Goal: Information Seeking & Learning: Find specific fact

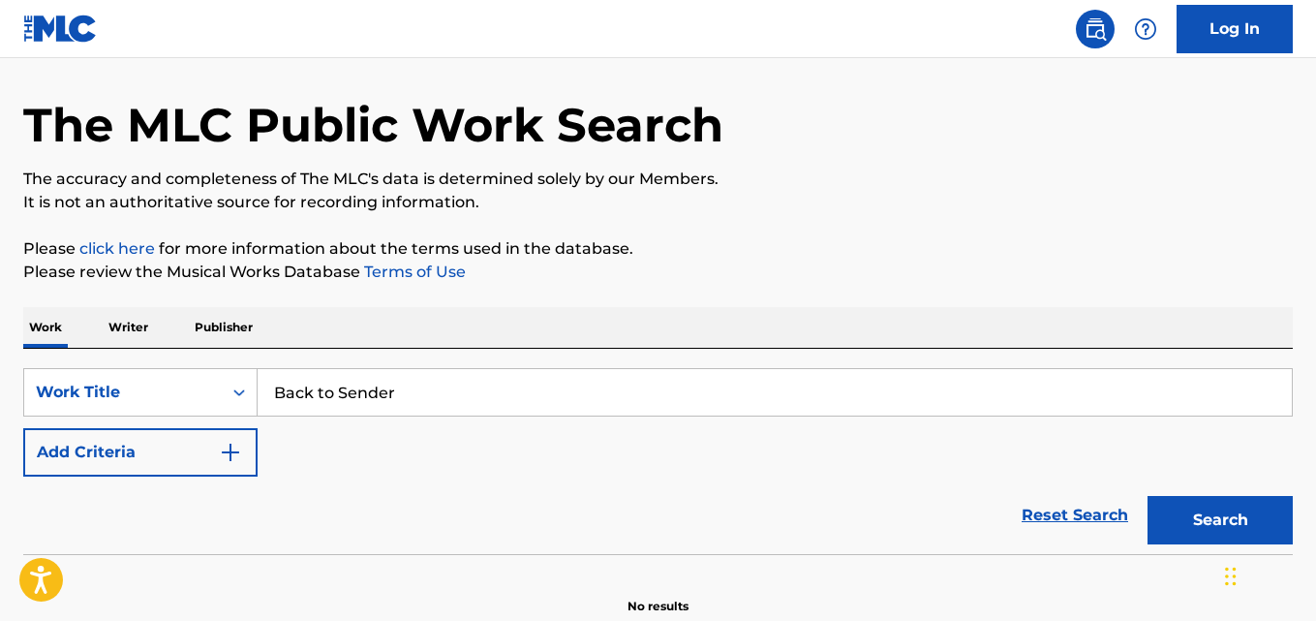
type input "Back to Sender"
click at [240, 462] on img "Search Form" at bounding box center [230, 452] width 23 height 23
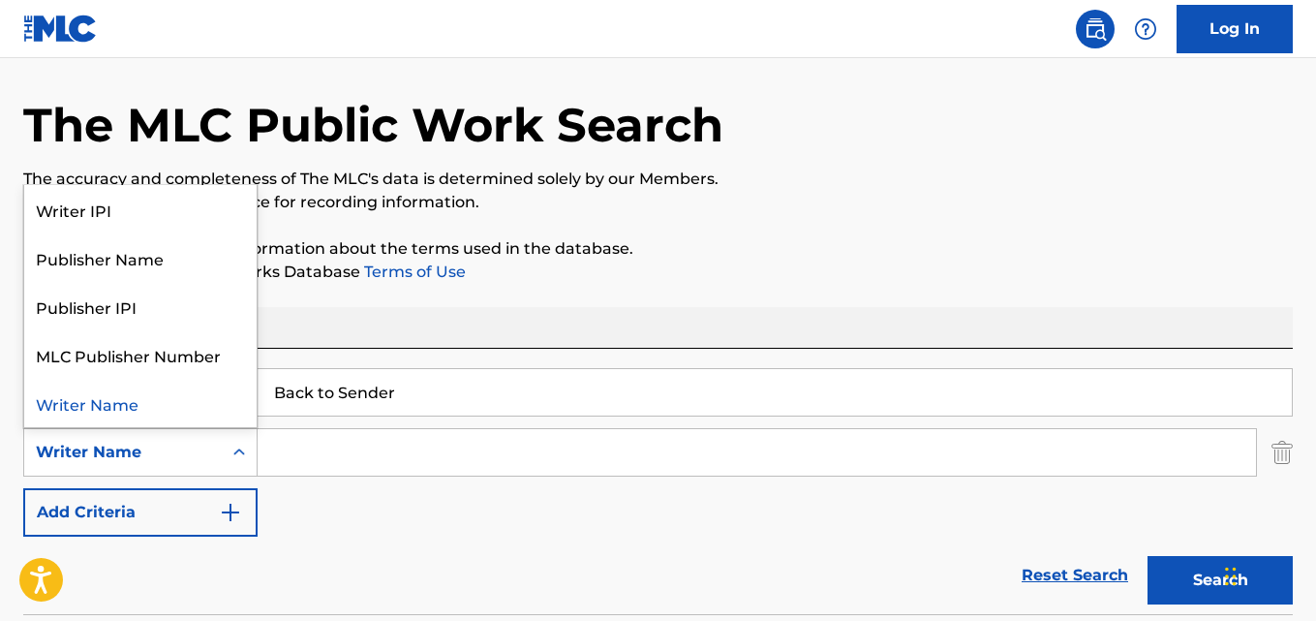
click at [198, 461] on div "Writer Name" at bounding box center [123, 452] width 174 height 23
click at [164, 414] on div "Writer Name" at bounding box center [140, 403] width 232 height 48
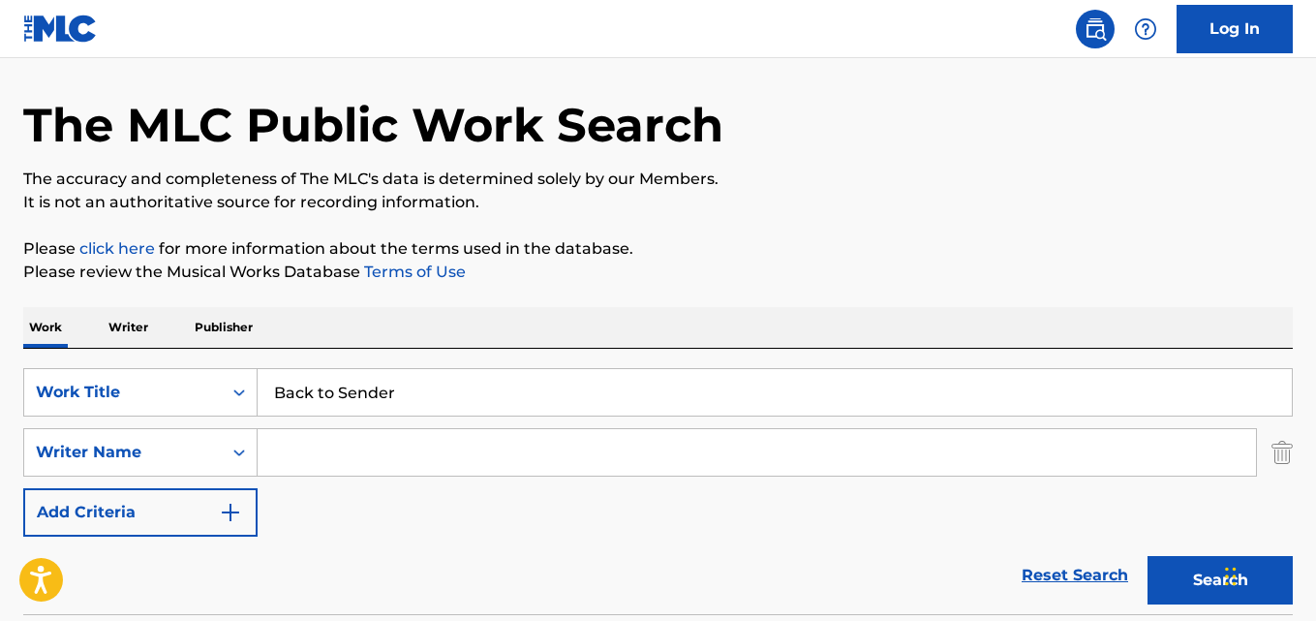
click at [320, 444] on input "Search Form" at bounding box center [757, 452] width 998 height 46
click at [436, 454] on input "Search Form" at bounding box center [757, 452] width 998 height 46
paste input "[PERSON_NAME]"
type input "[PERSON_NAME]"
click at [1166, 563] on button "Search" at bounding box center [1219, 580] width 145 height 48
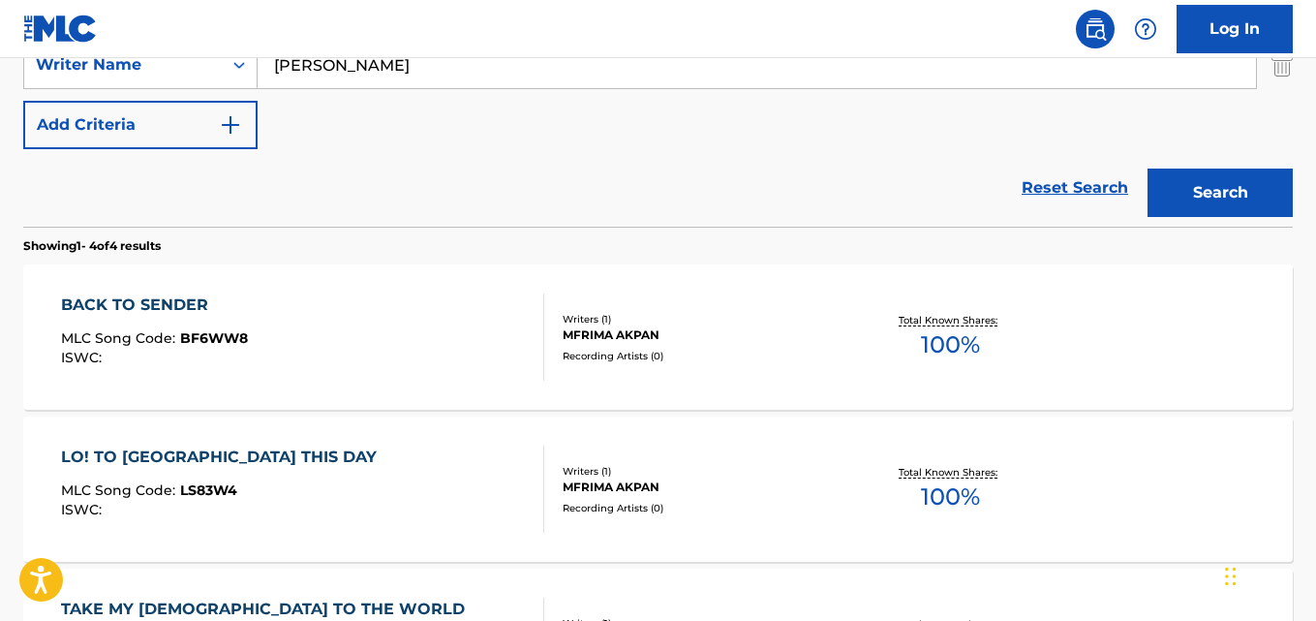
scroll to position [547, 0]
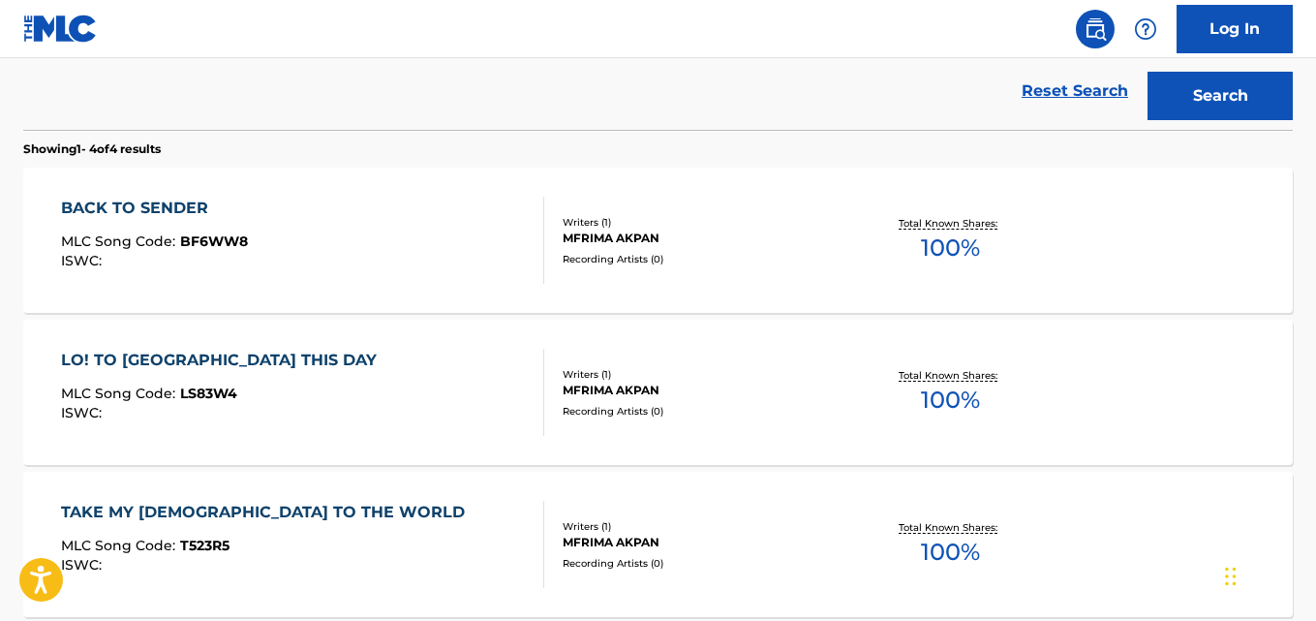
click at [331, 219] on div "BACK TO SENDER MLC Song Code : BF6WW8 ISWC :" at bounding box center [302, 240] width 482 height 87
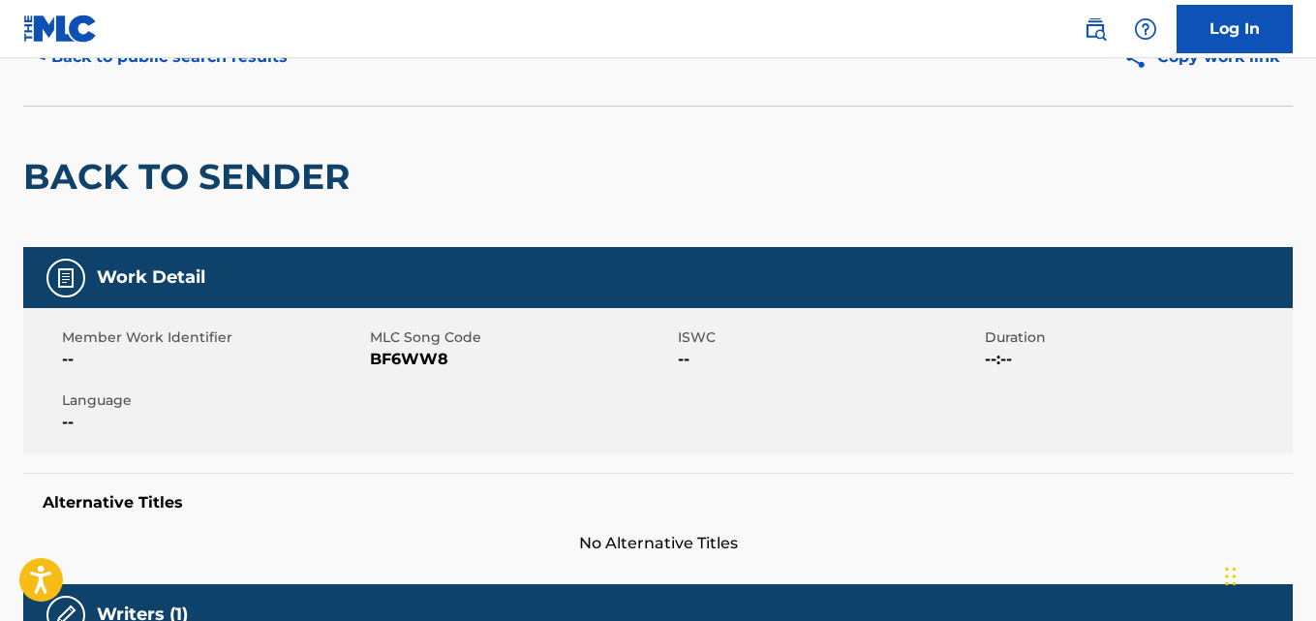
scroll to position [97, 0]
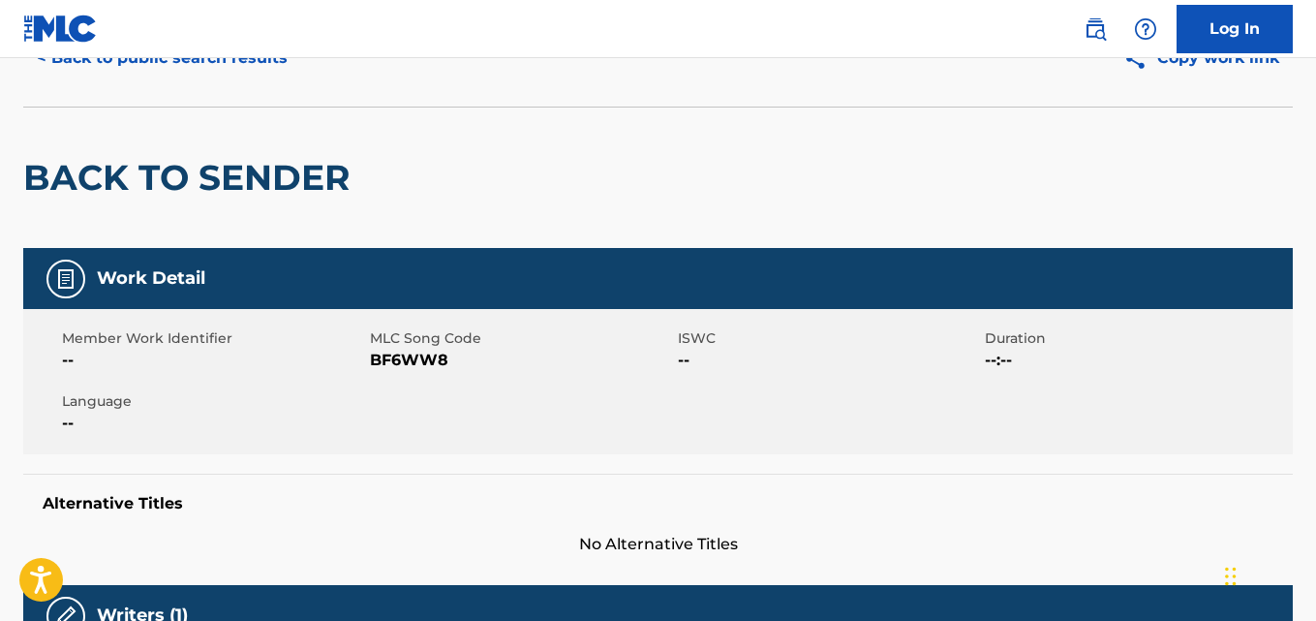
click at [555, 355] on span "BF6WW8" at bounding box center [521, 360] width 303 height 23
click at [179, 343] on span "Member Work Identifier" at bounding box center [213, 338] width 303 height 20
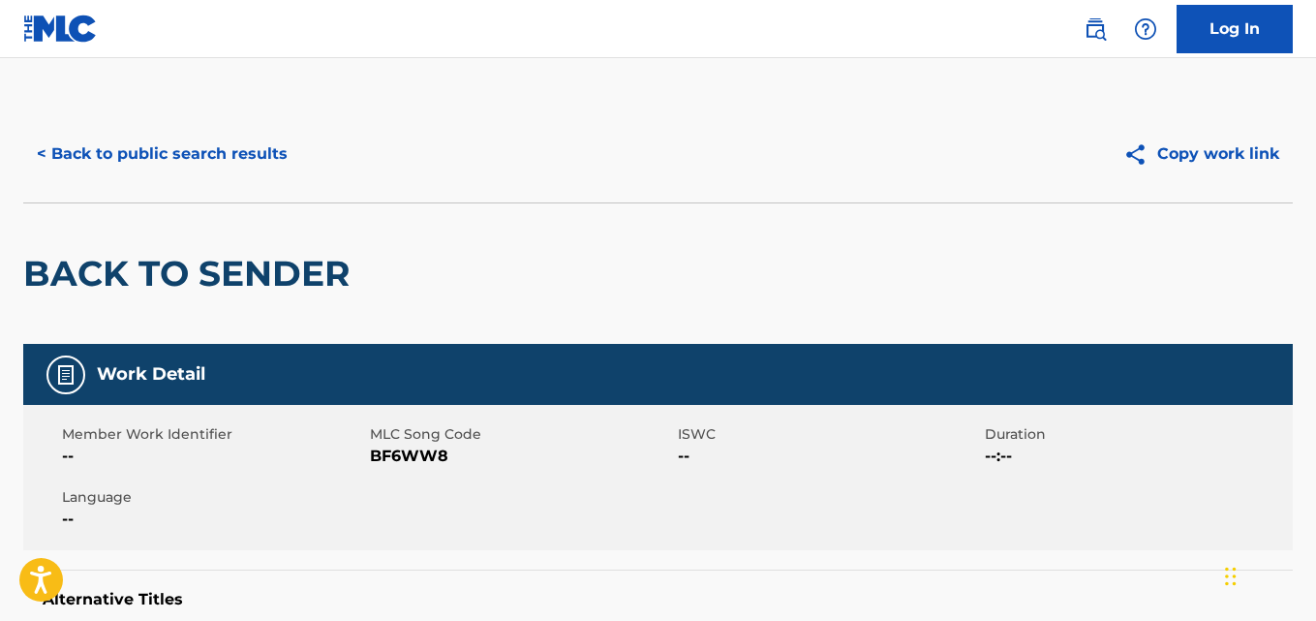
scroll to position [0, 0]
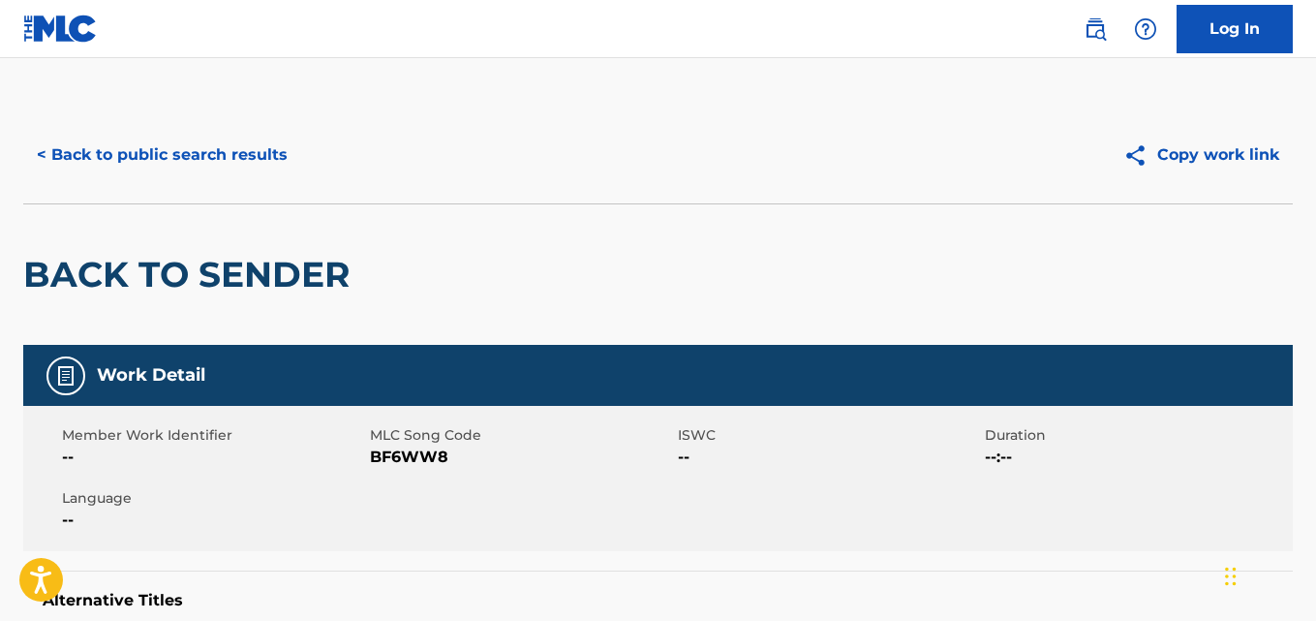
click at [113, 160] on button "< Back to public search results" at bounding box center [162, 155] width 278 height 48
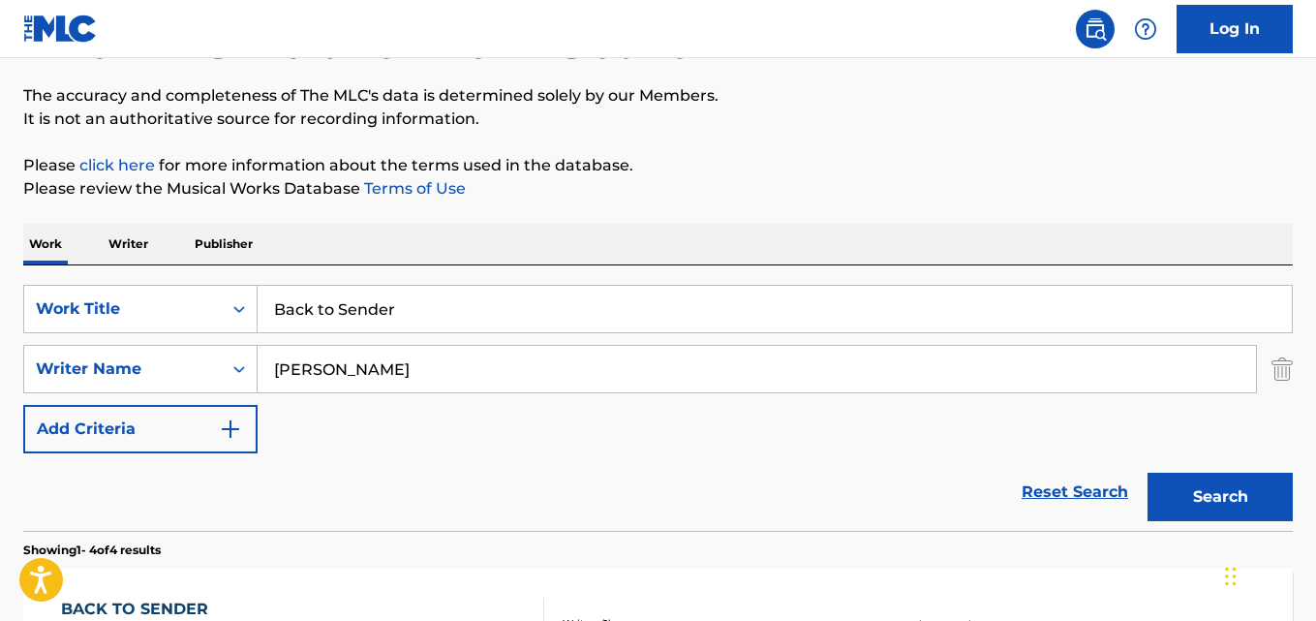
scroll to position [114, 0]
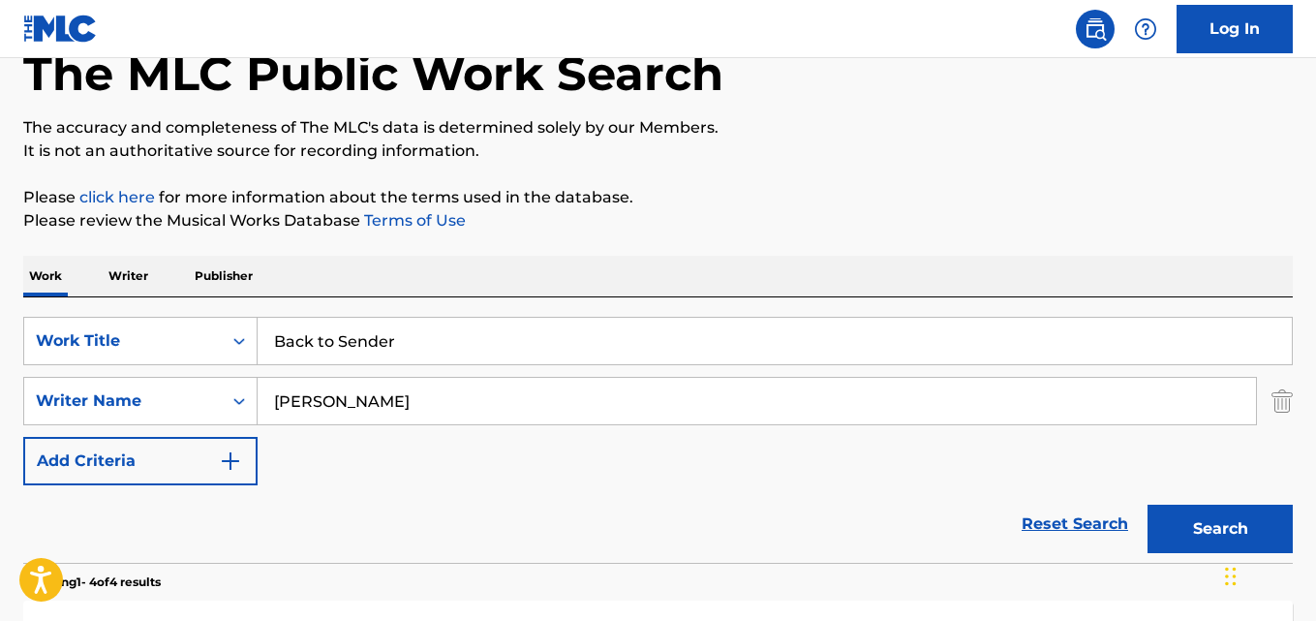
click at [483, 361] on input "Back to Sender" at bounding box center [775, 341] width 1034 height 46
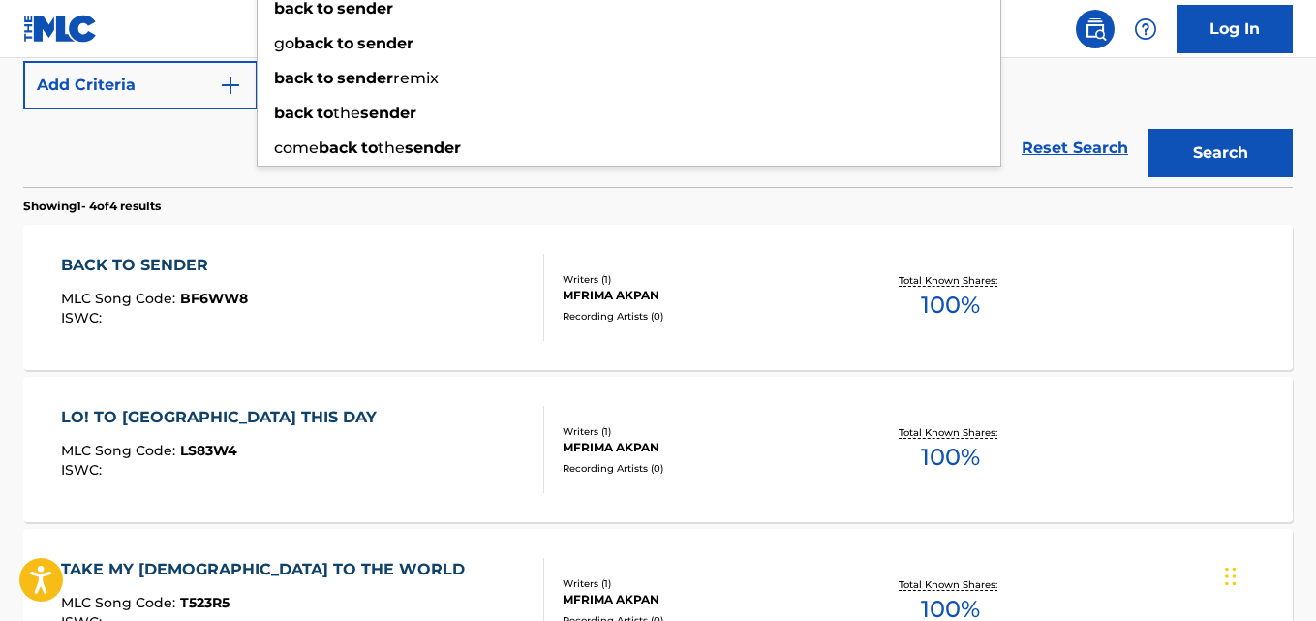
scroll to position [502, 0]
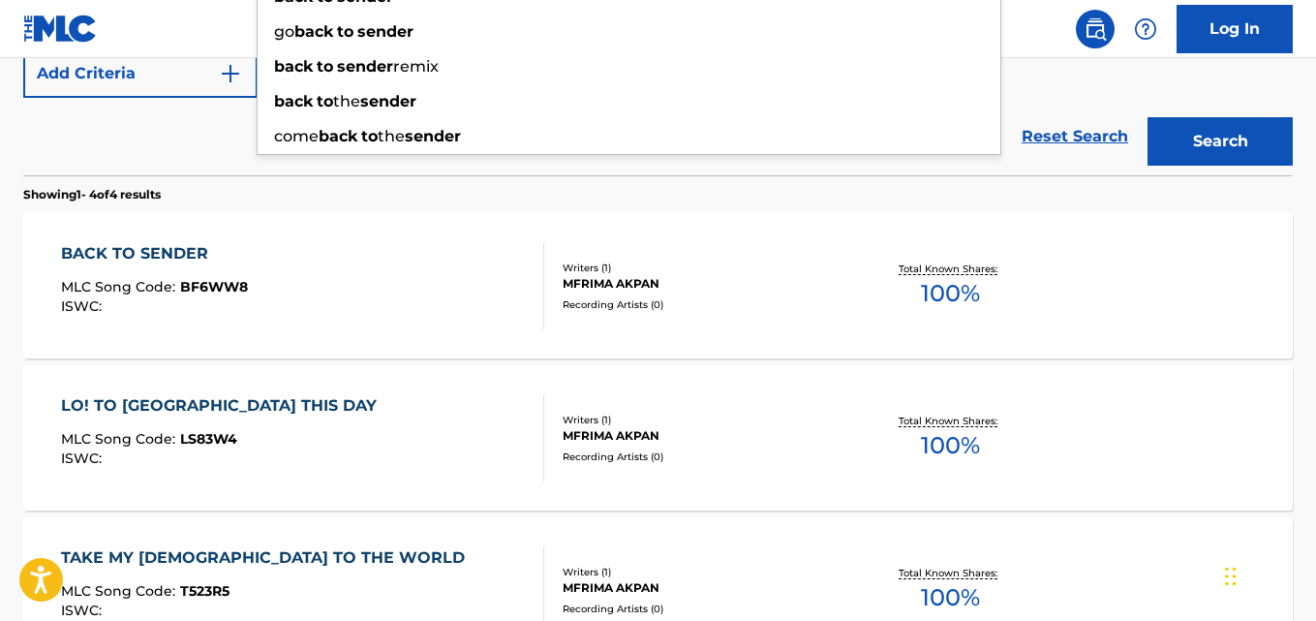
click at [493, 194] on section "Showing 1 - 4 of 4 results" at bounding box center [657, 189] width 1269 height 28
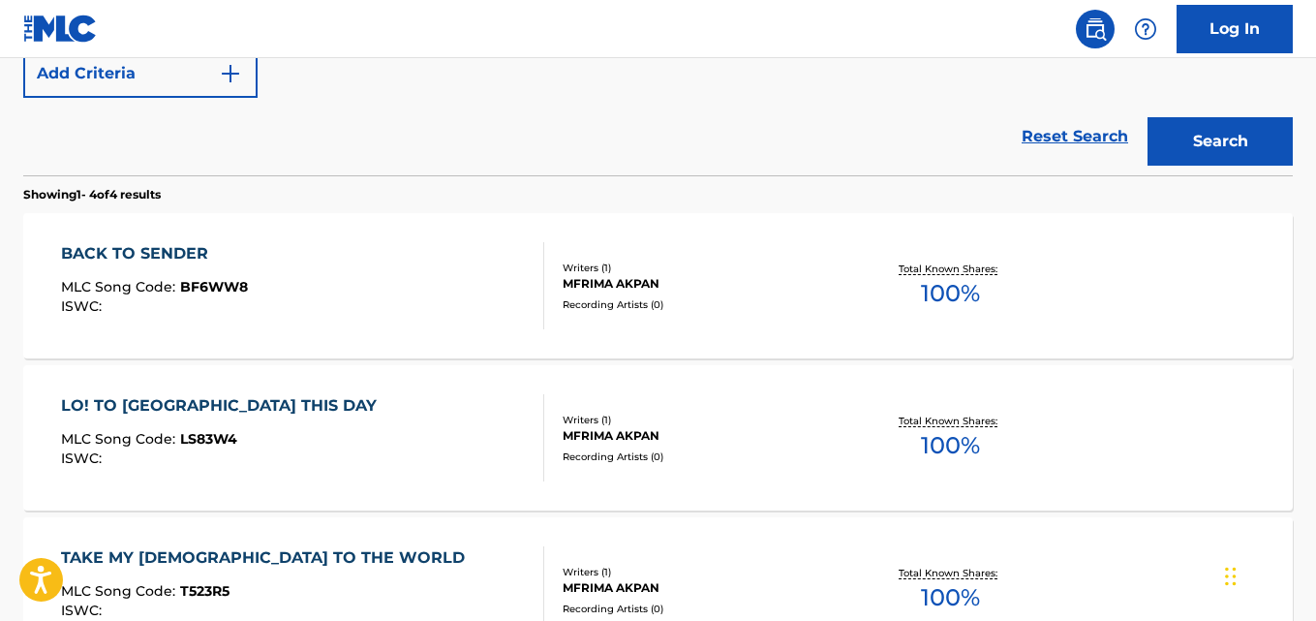
click at [1055, 253] on div "BACK TO SENDER MLC Song Code : BF6WW8 ISWC : Writers ( 1 ) MFRIMA [PERSON_NAME]…" at bounding box center [657, 285] width 1269 height 145
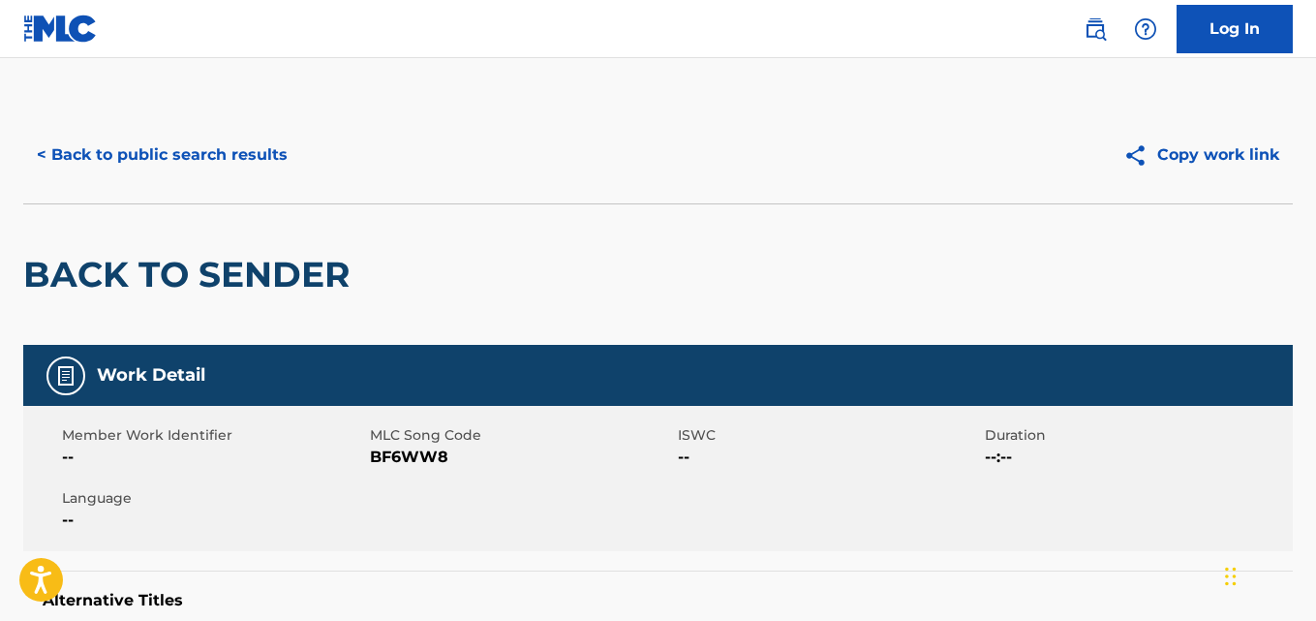
click at [171, 154] on button "< Back to public search results" at bounding box center [162, 155] width 278 height 48
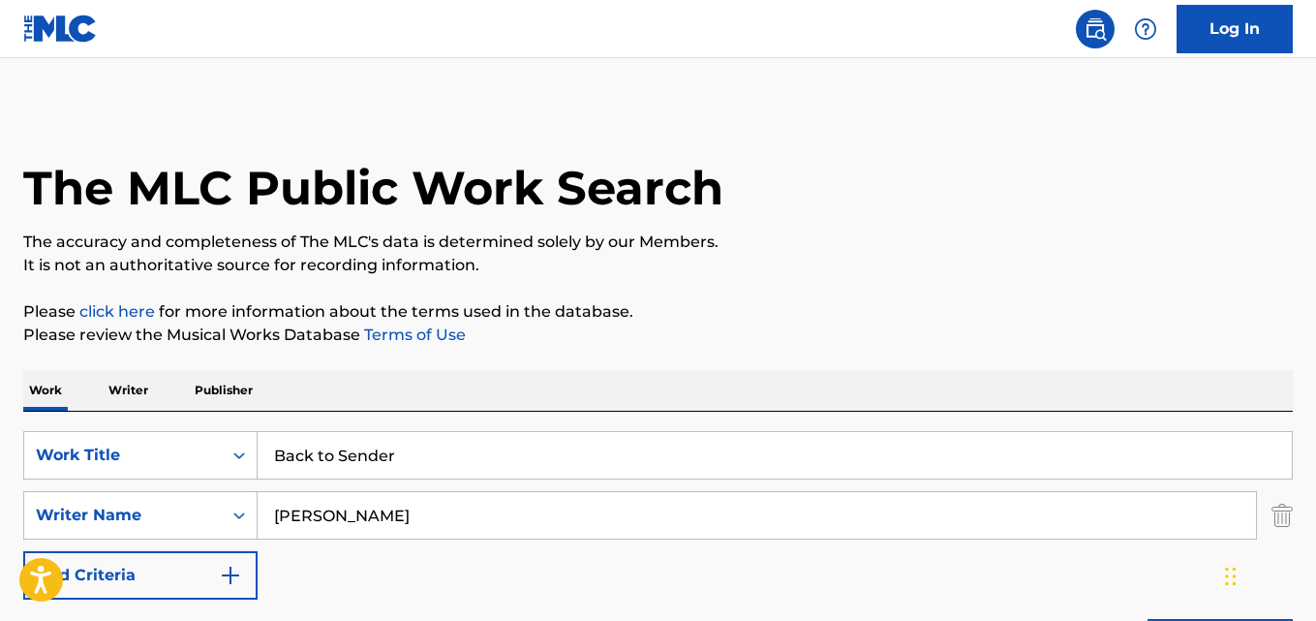
click at [458, 449] on input "Back to Sender" at bounding box center [775, 455] width 1034 height 46
paste input "Da Ke Akpaniko"
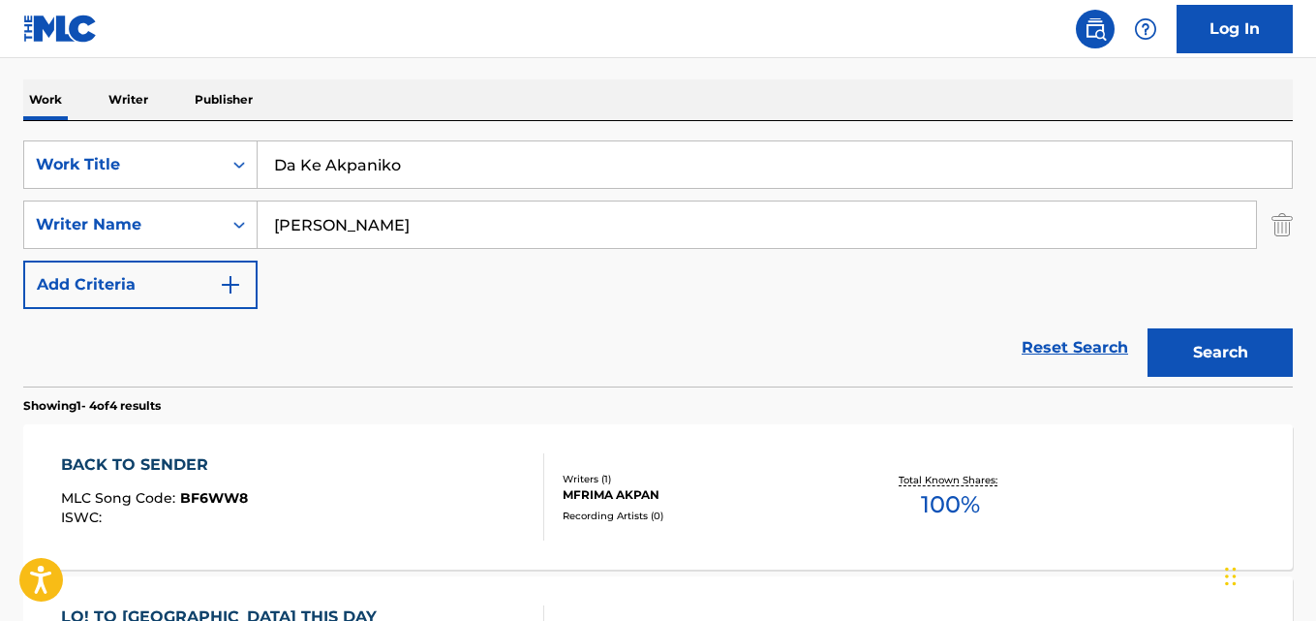
drag, startPoint x: 1204, startPoint y: 355, endPoint x: 1183, endPoint y: 354, distance: 21.3
click at [1203, 354] on button "Search" at bounding box center [1219, 352] width 145 height 48
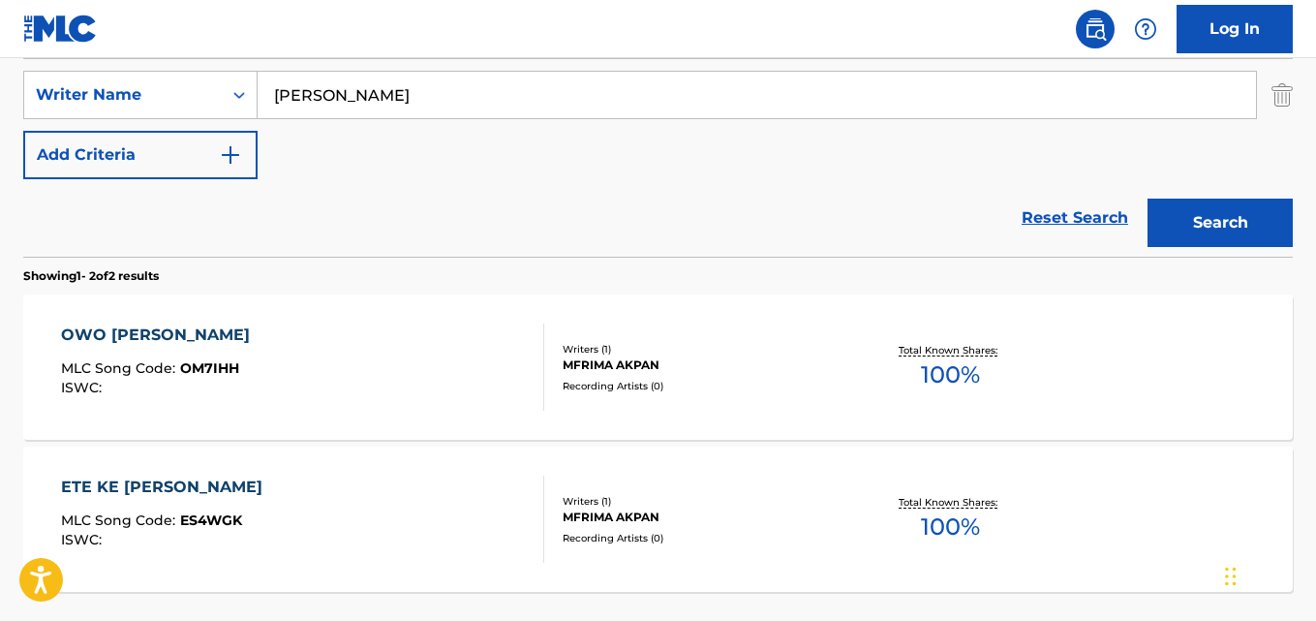
scroll to position [387, 0]
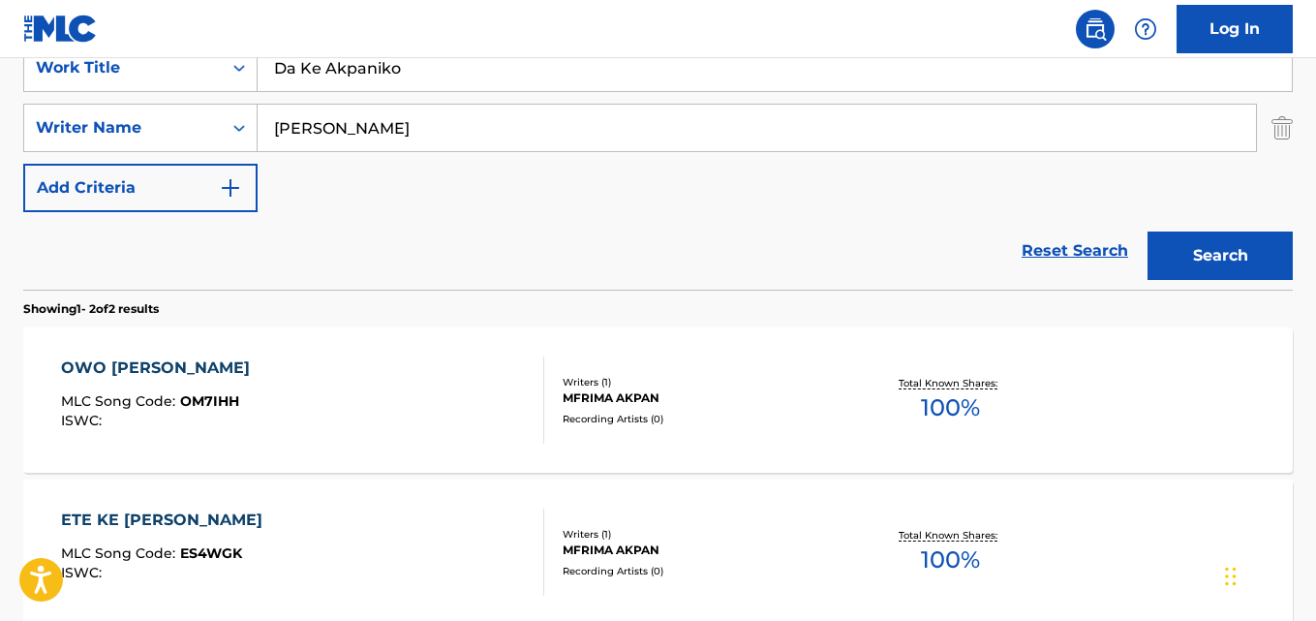
click at [416, 85] on input "Da Ke Akpaniko" at bounding box center [775, 68] width 1034 height 46
paste input "City of [DEMOGRAPHIC_DATA]"
click at [1182, 254] on button "Search" at bounding box center [1219, 255] width 145 height 48
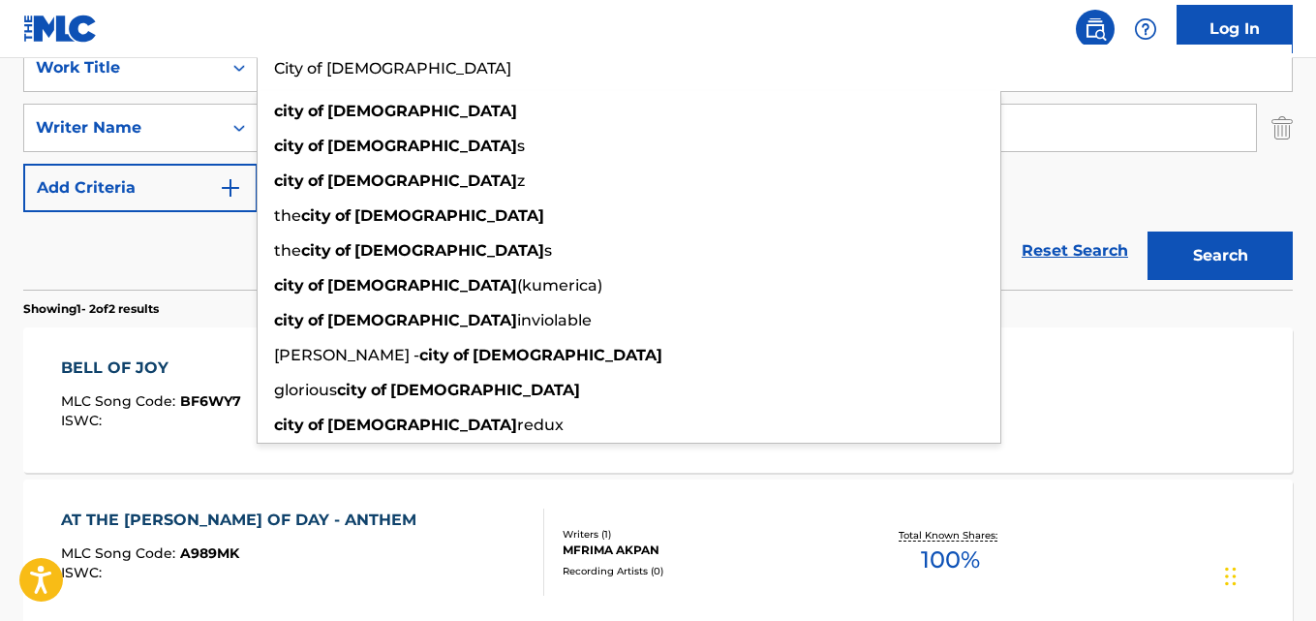
click at [433, 75] on input "City of [DEMOGRAPHIC_DATA]" at bounding box center [775, 68] width 1034 height 46
paste input "Back to Sender"
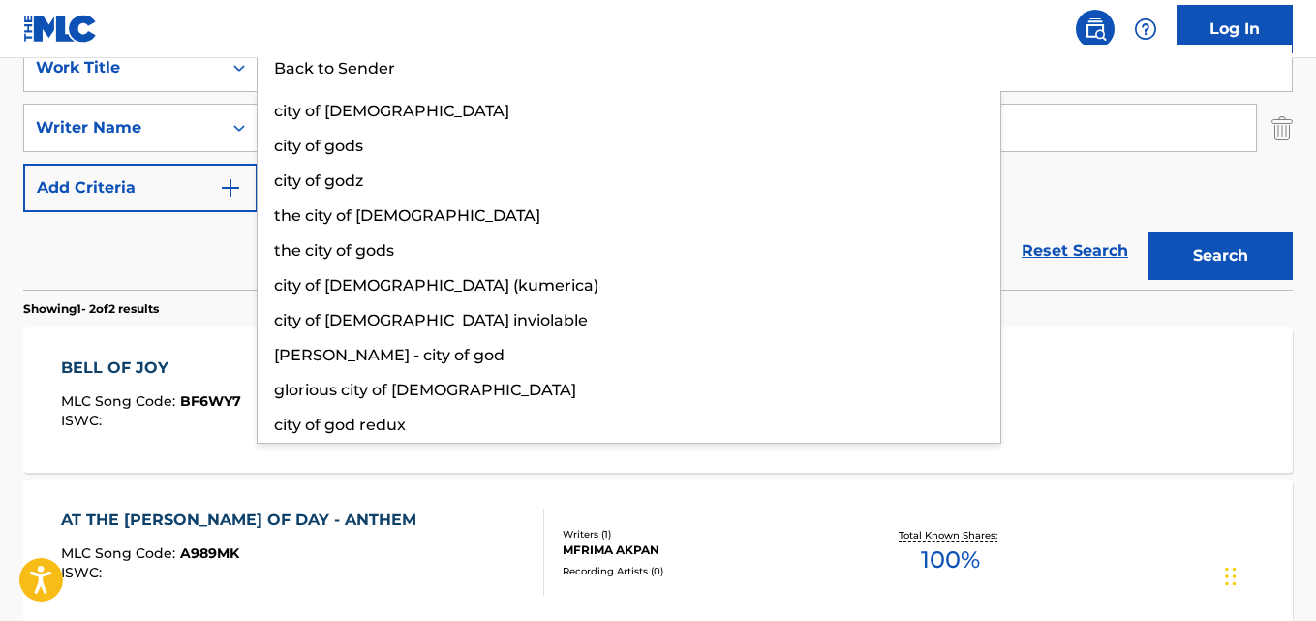
type input "Back to Sender"
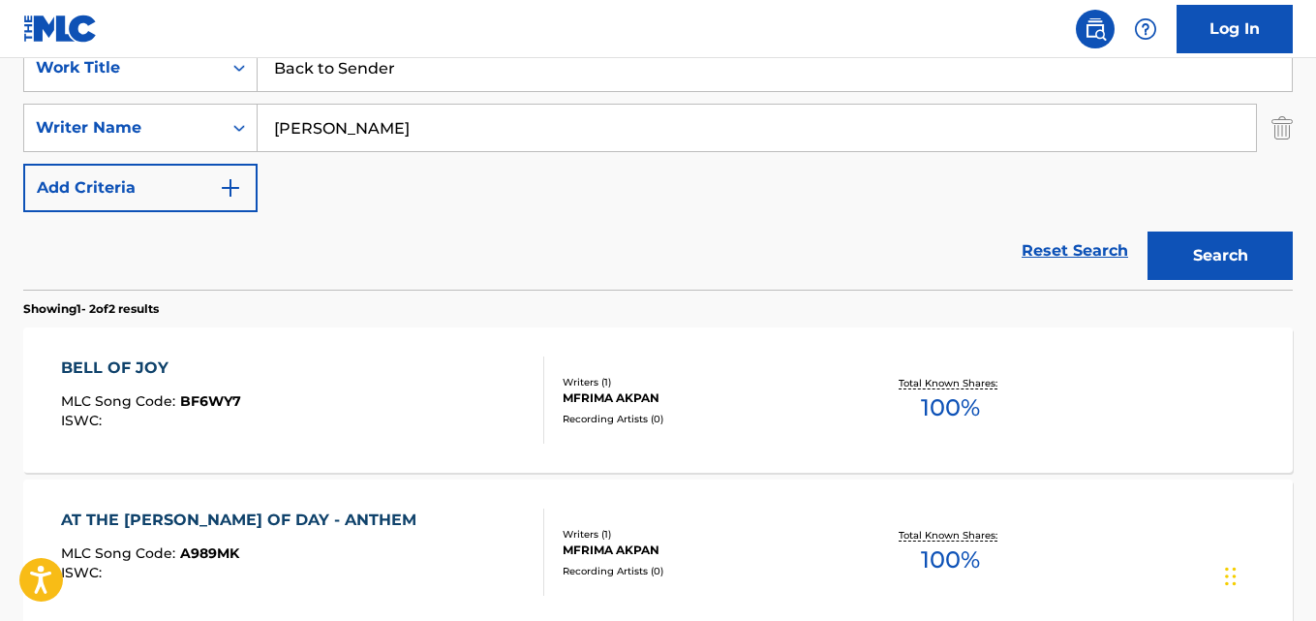
click at [1226, 248] on button "Search" at bounding box center [1219, 255] width 145 height 48
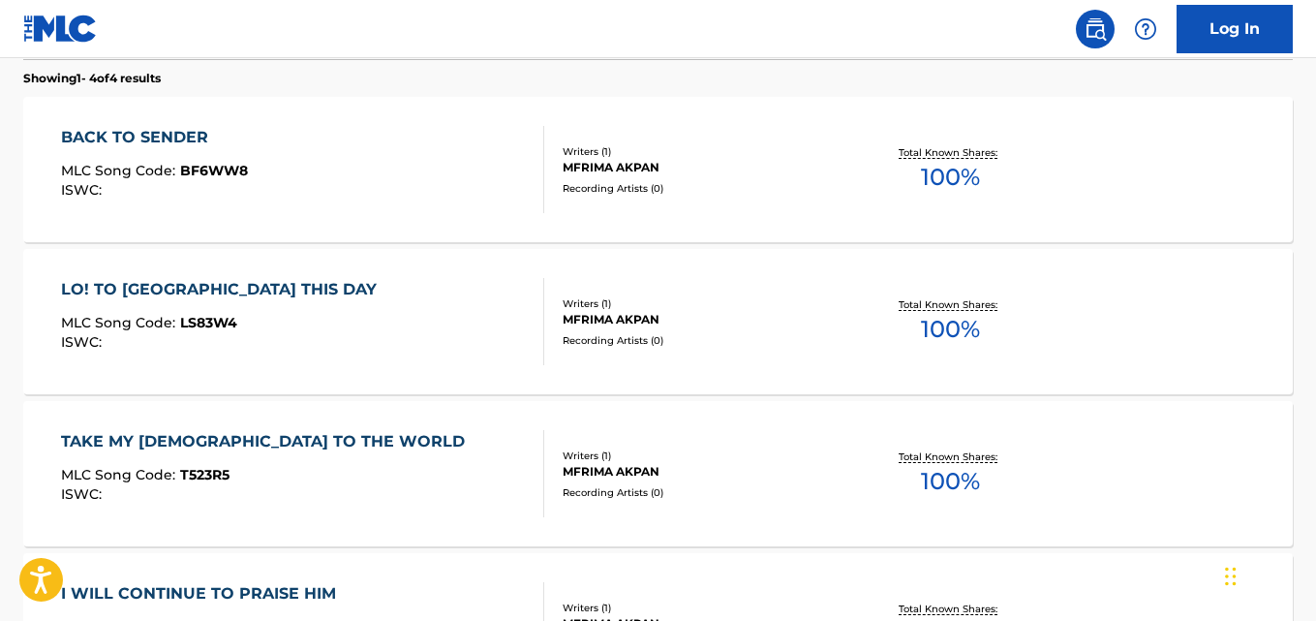
scroll to position [581, 0]
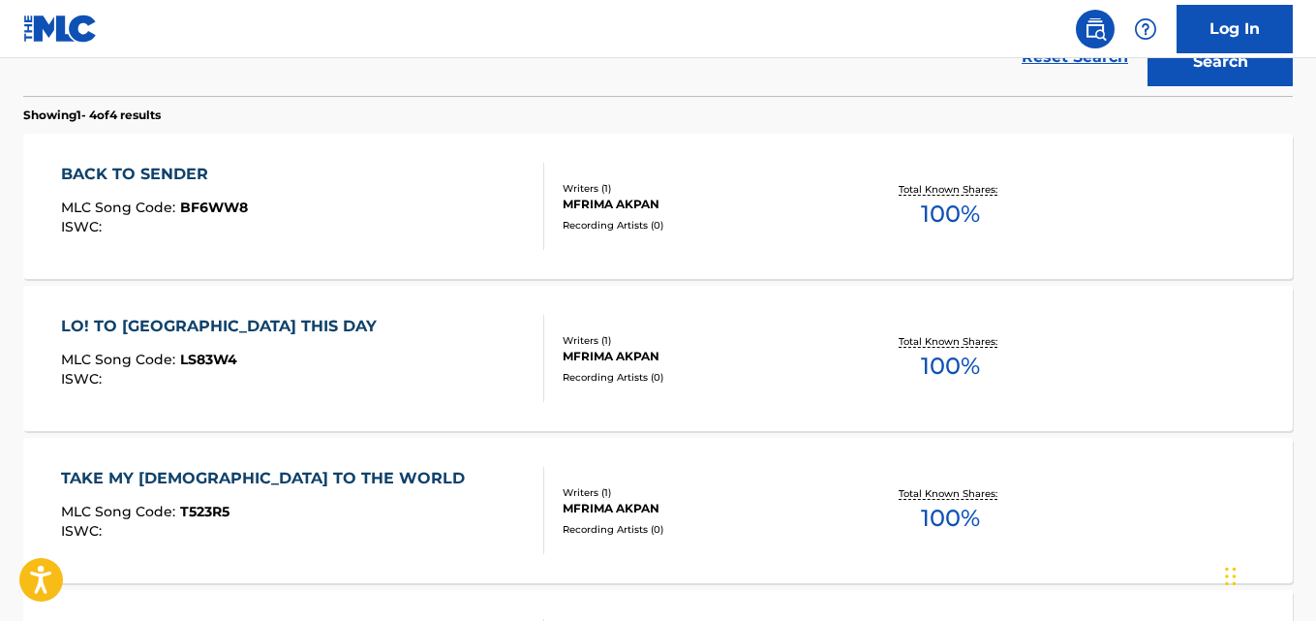
click at [746, 229] on div "Recording Artists ( 0 )" at bounding box center [704, 225] width 283 height 15
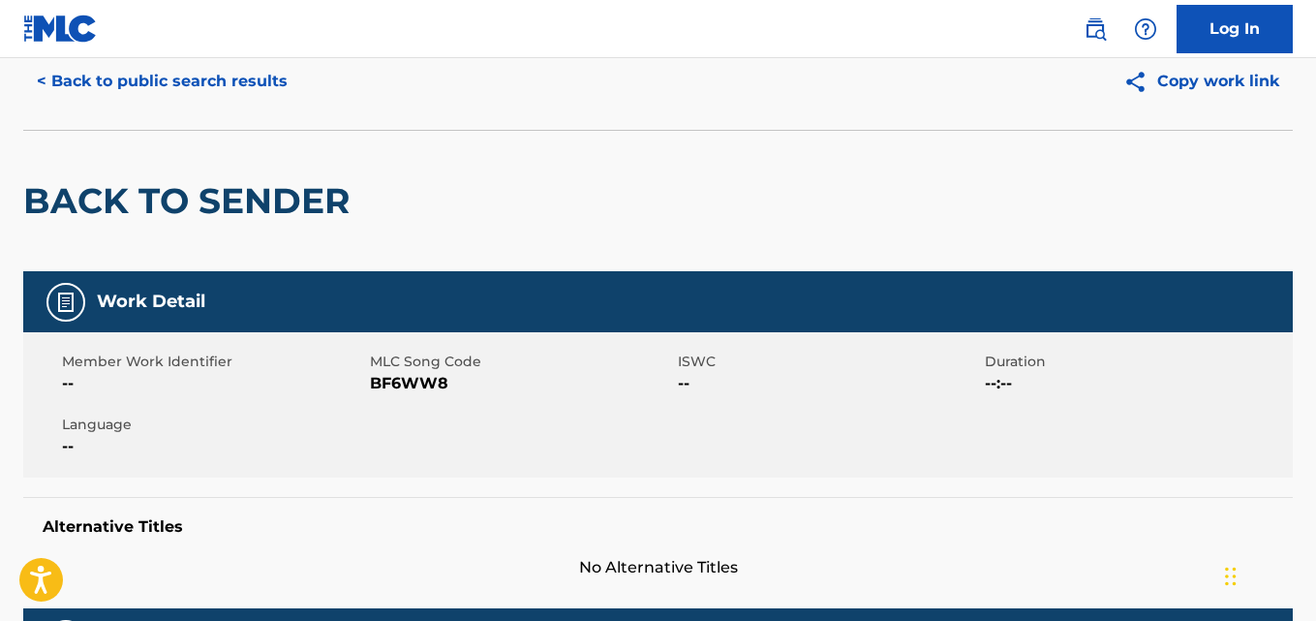
scroll to position [97, 0]
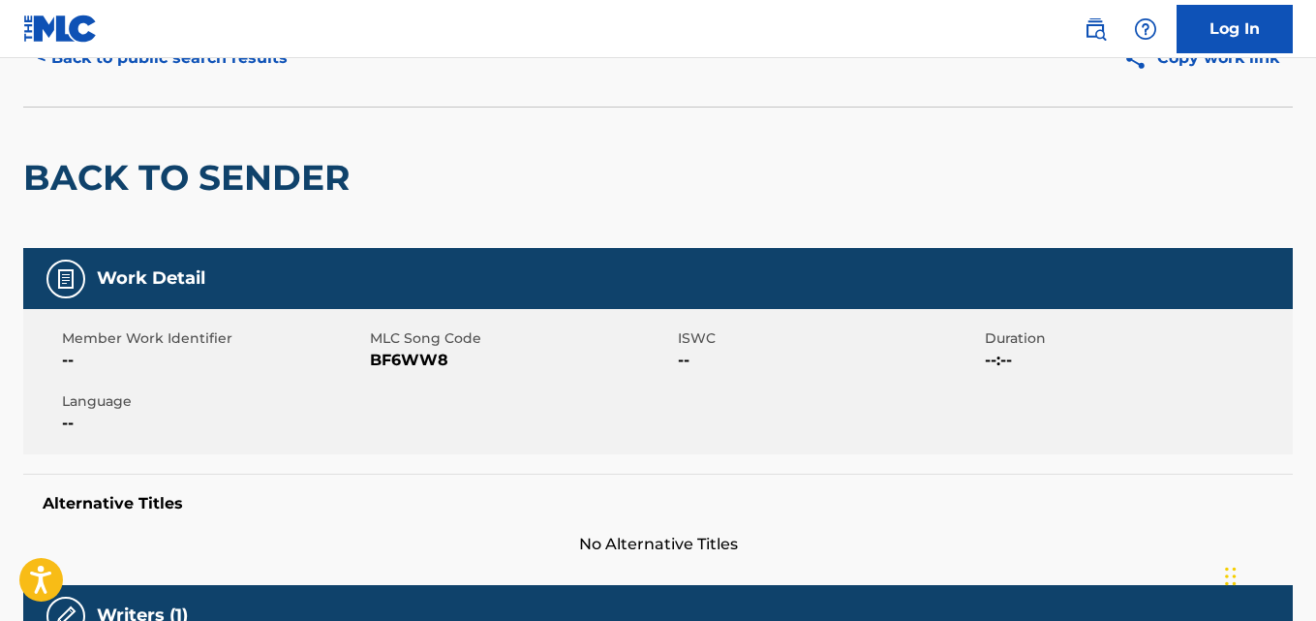
click at [491, 268] on div "Work Detail" at bounding box center [657, 278] width 1269 height 61
click at [470, 301] on div "Work Detail" at bounding box center [657, 278] width 1269 height 61
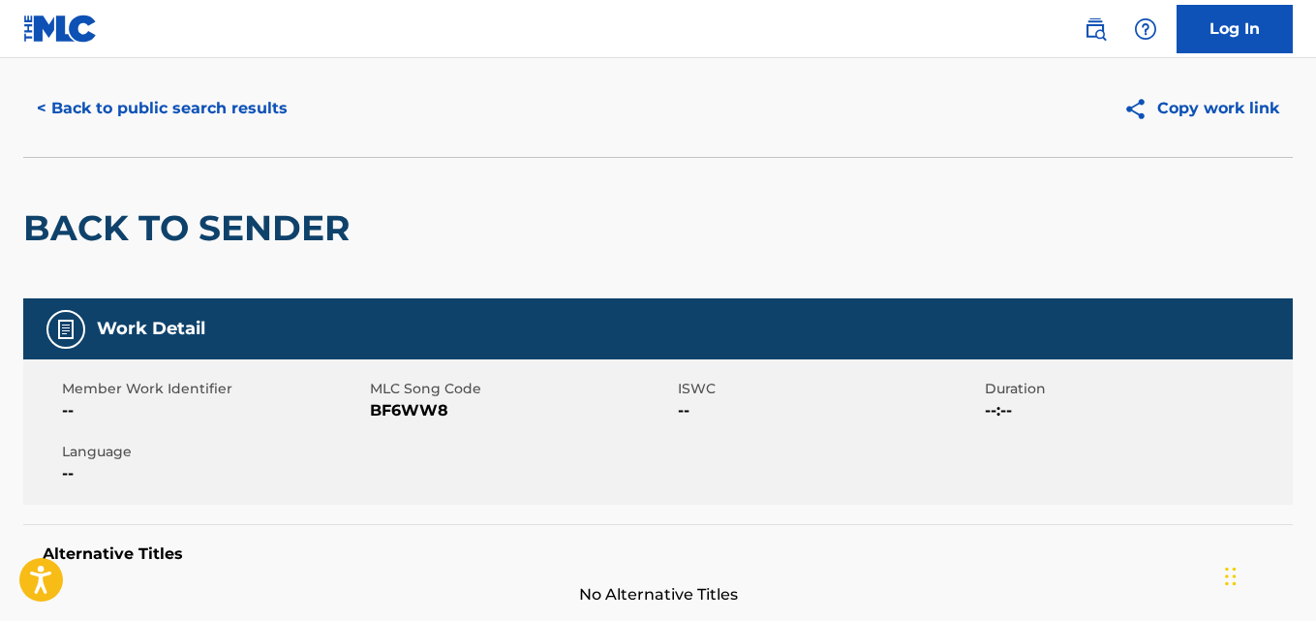
scroll to position [0, 0]
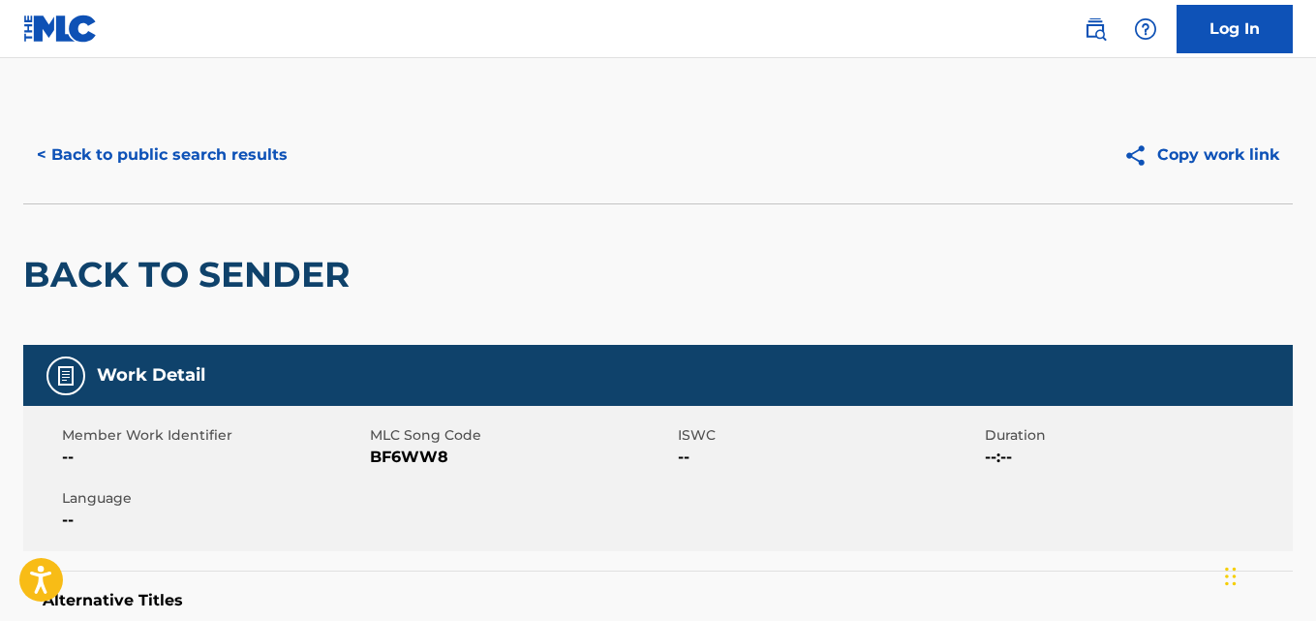
click at [115, 143] on button "< Back to public search results" at bounding box center [162, 155] width 278 height 48
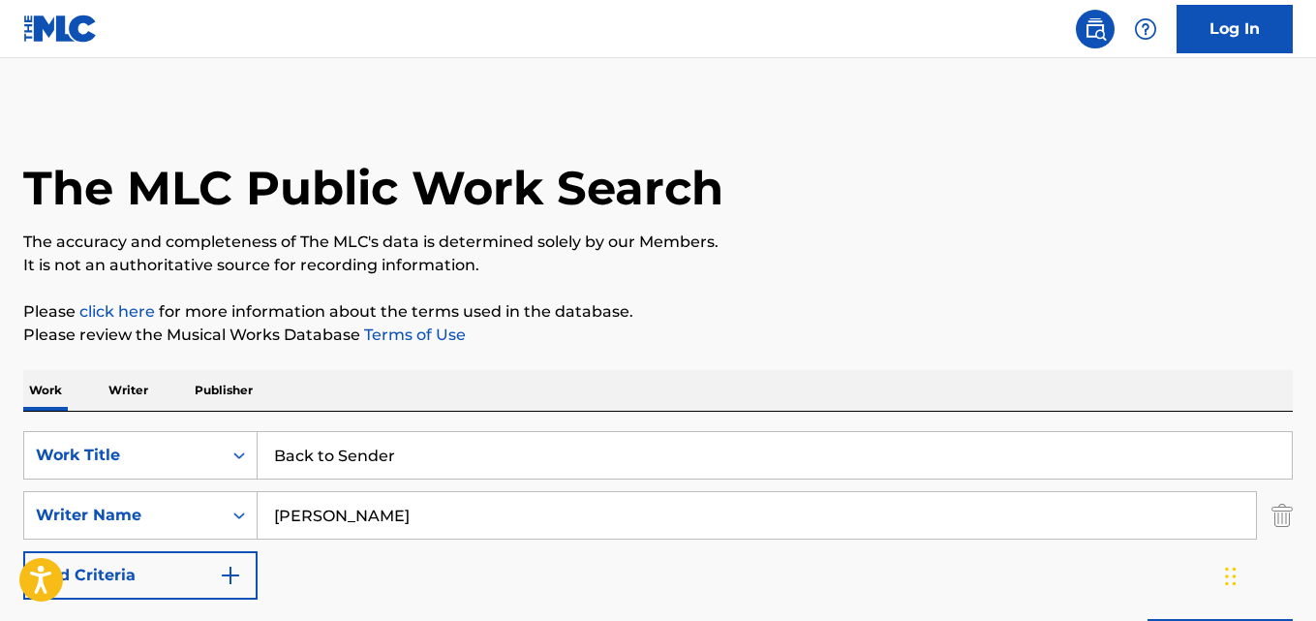
click at [496, 439] on input "Back to Sender" at bounding box center [775, 455] width 1034 height 46
paste input "Cleanse Our Heart"
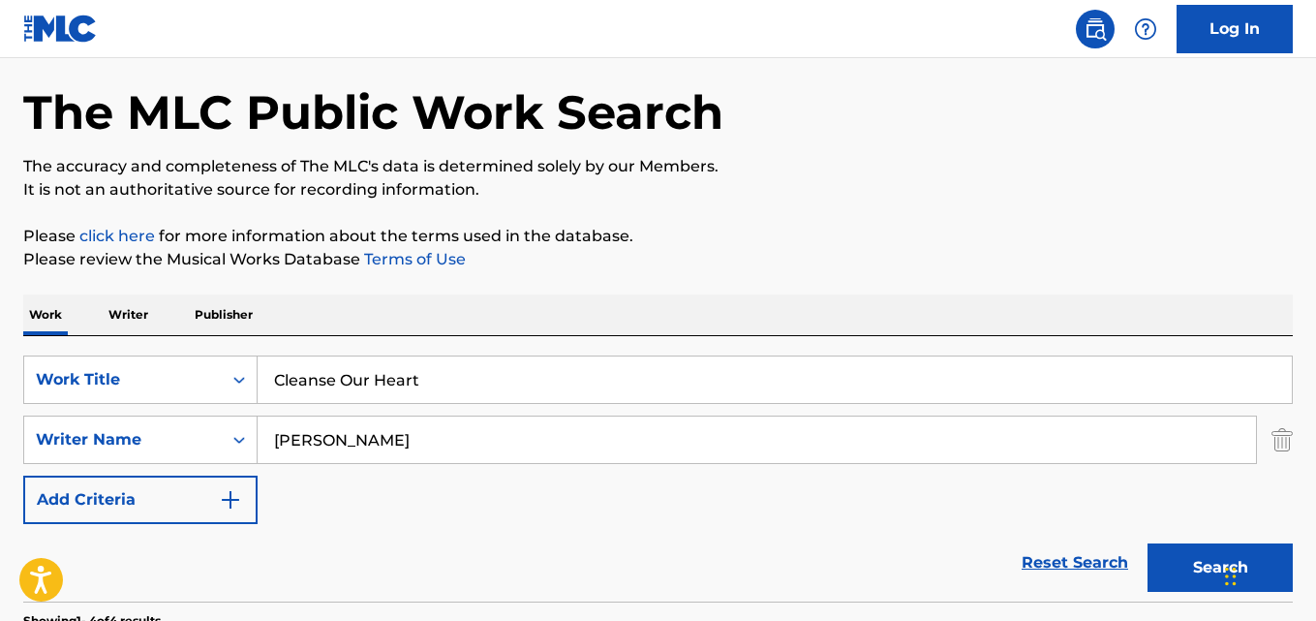
scroll to position [194, 0]
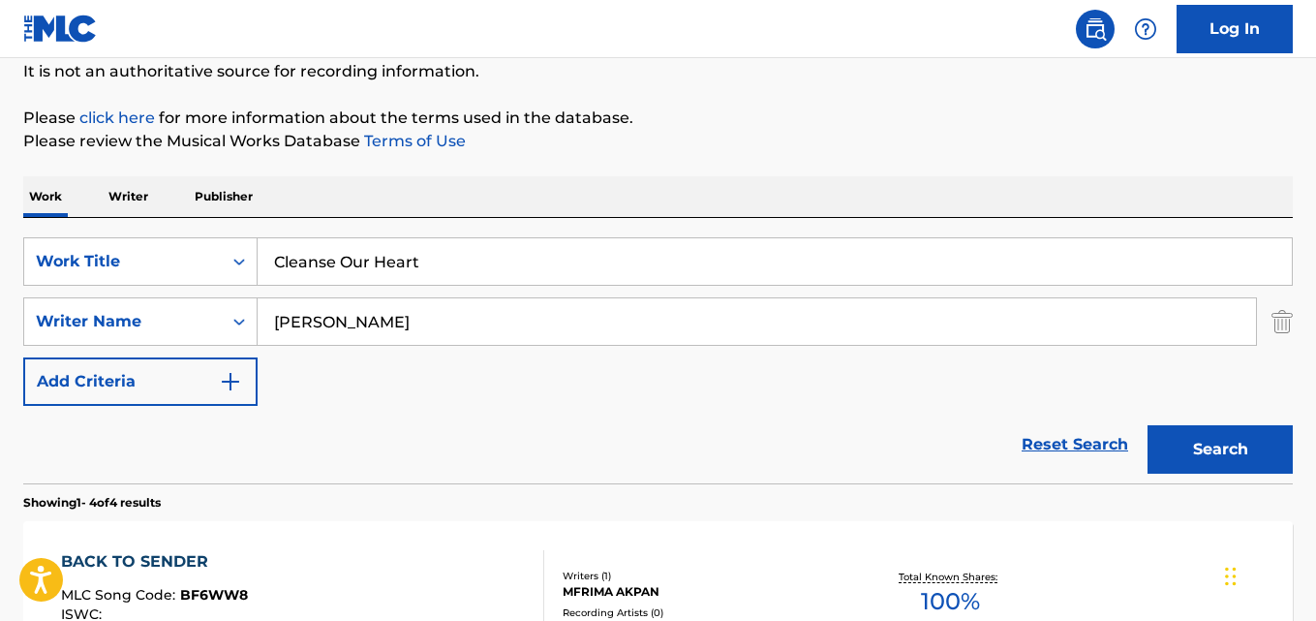
click at [1193, 444] on button "Search" at bounding box center [1219, 449] width 145 height 48
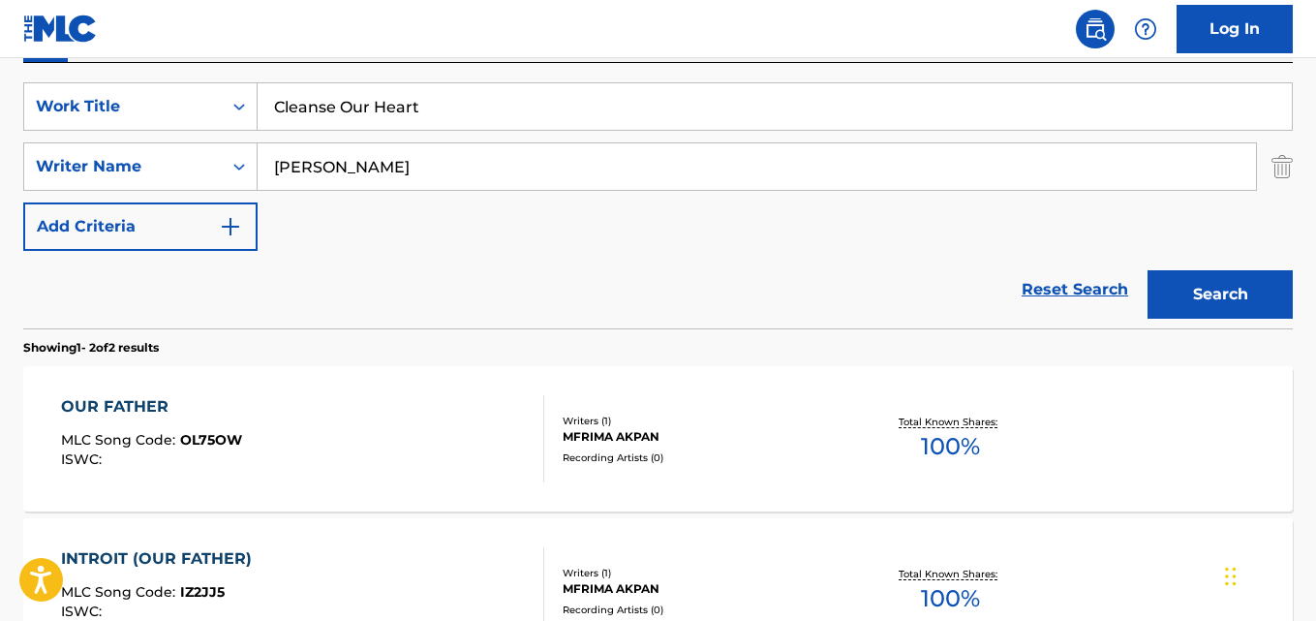
scroll to position [290, 0]
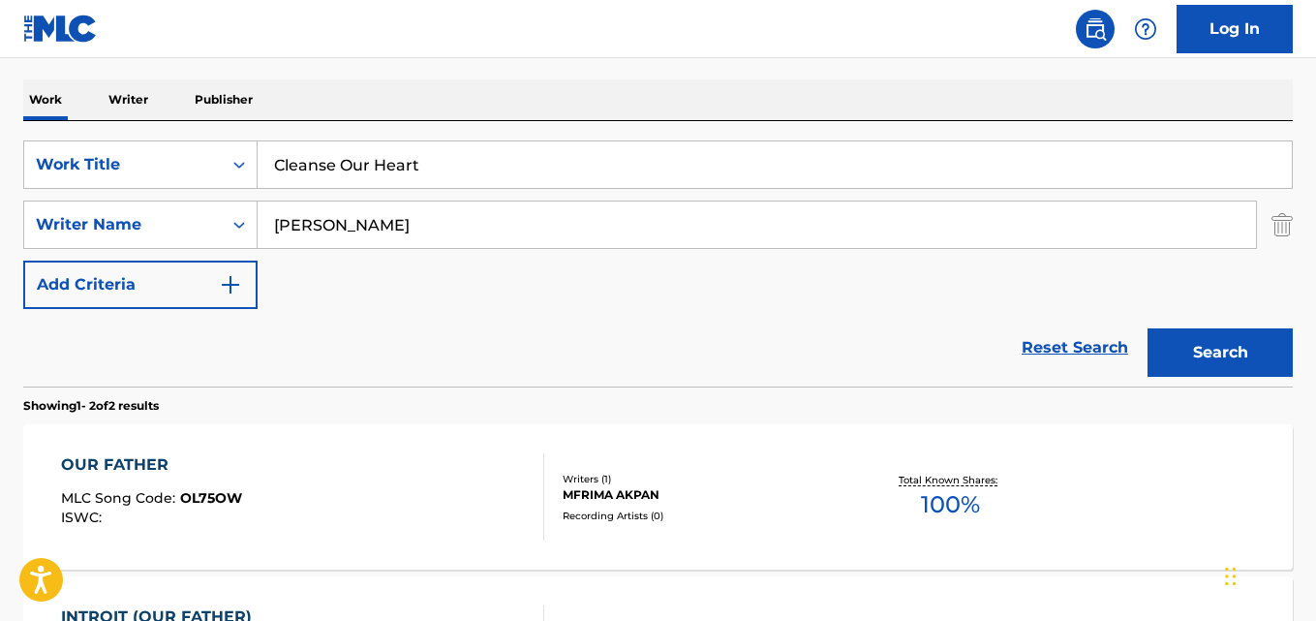
click at [543, 180] on input "Cleanse Our Heart" at bounding box center [775, 164] width 1034 height 46
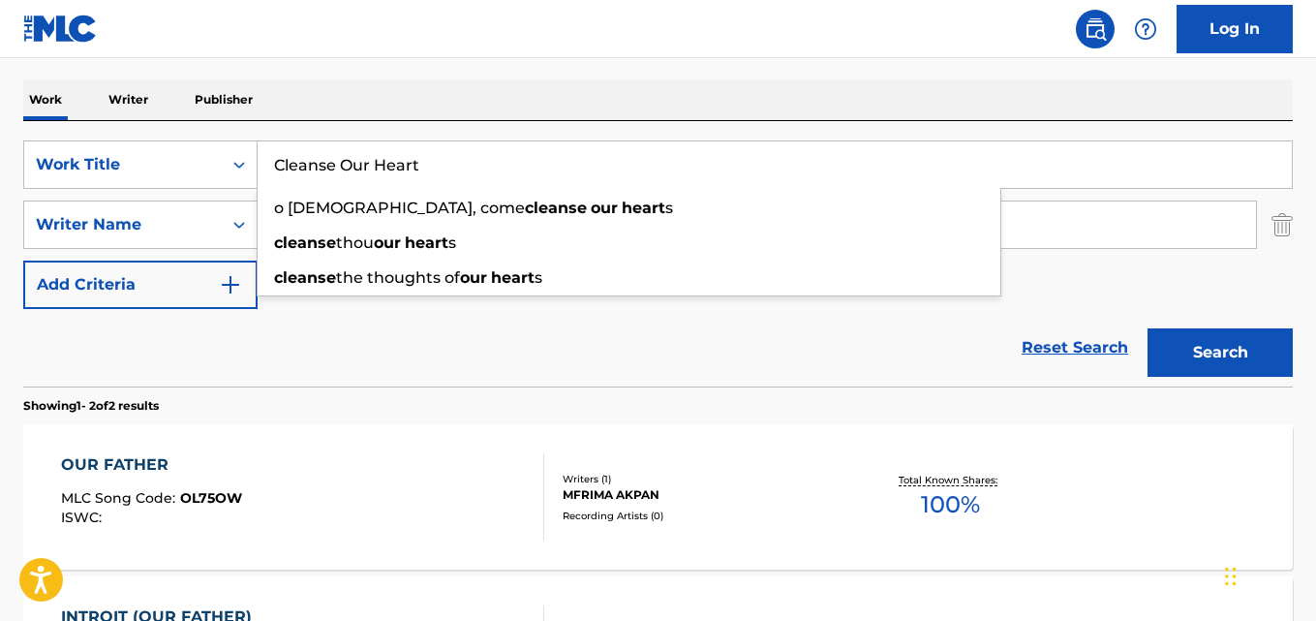
click at [543, 180] on input "Cleanse Our Heart" at bounding box center [775, 164] width 1034 height 46
paste input "ome Nearer to [GEOGRAPHIC_DATA]"
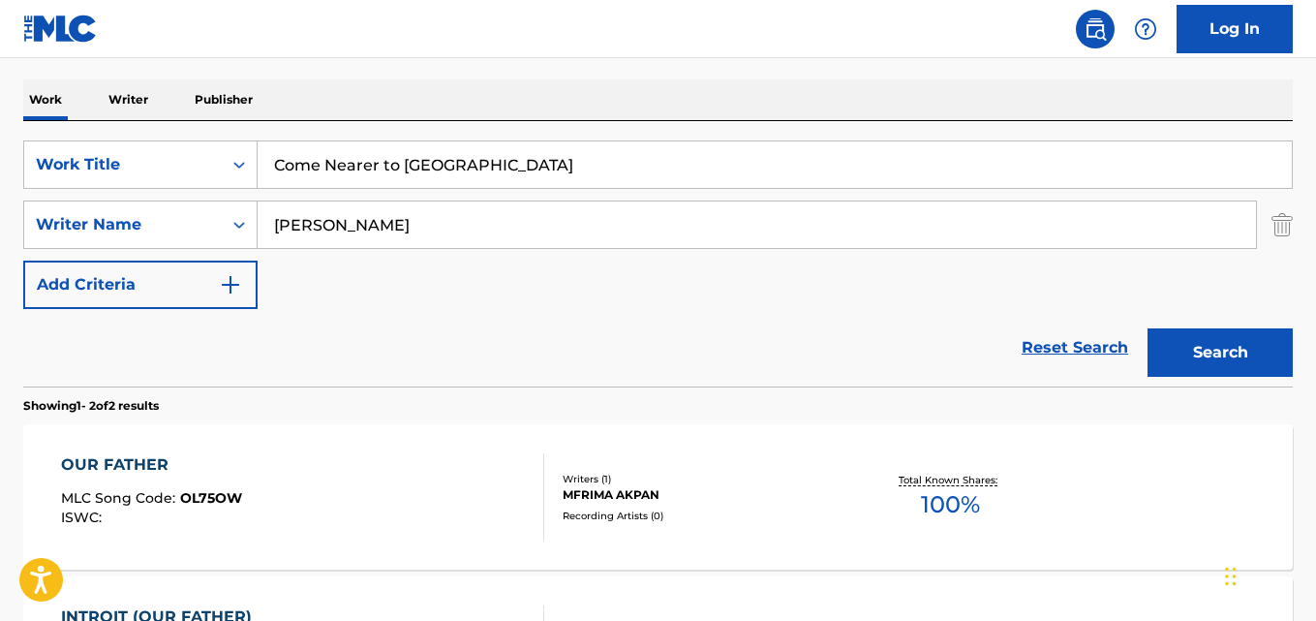
click at [1261, 363] on button "Search" at bounding box center [1219, 352] width 145 height 48
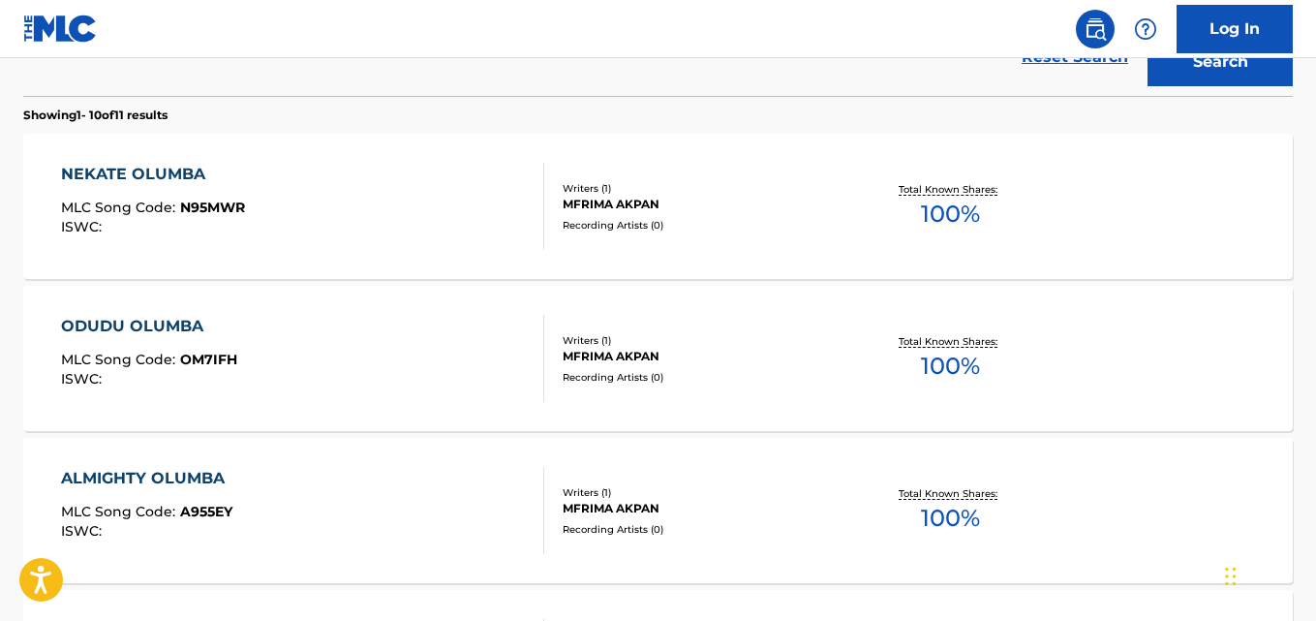
scroll to position [194, 0]
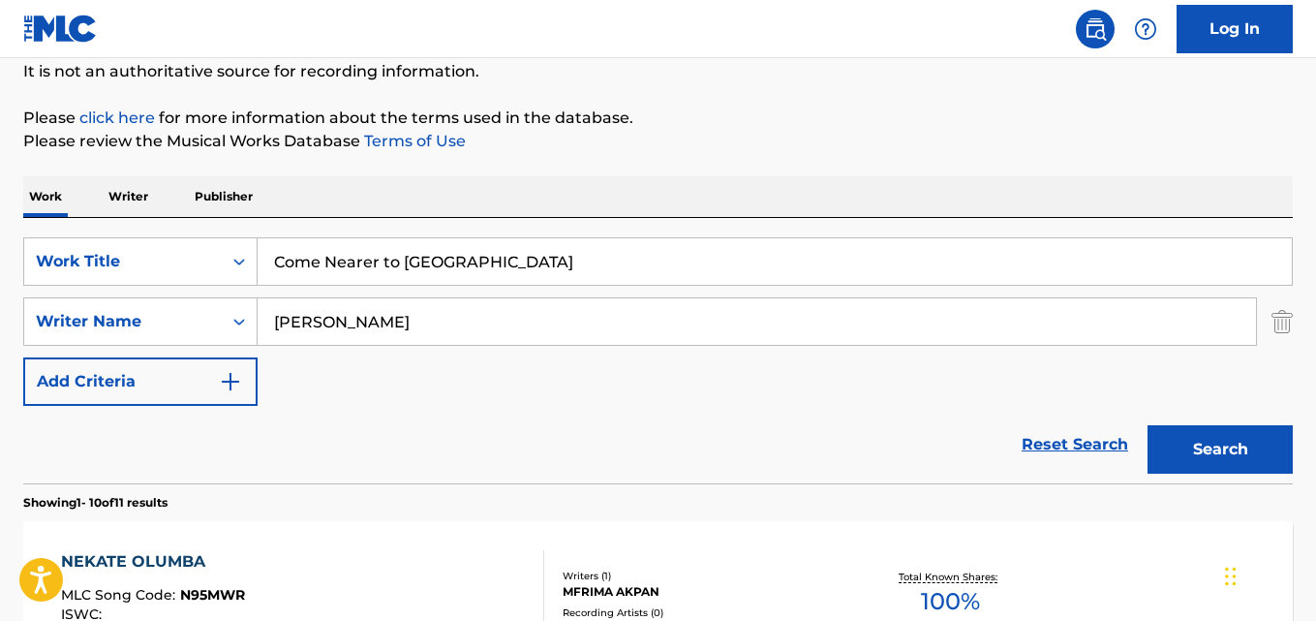
click at [531, 276] on input "Come Nearer to [GEOGRAPHIC_DATA]" at bounding box center [775, 261] width 1034 height 46
paste input "municate with"
click at [1203, 450] on button "Search" at bounding box center [1219, 449] width 145 height 48
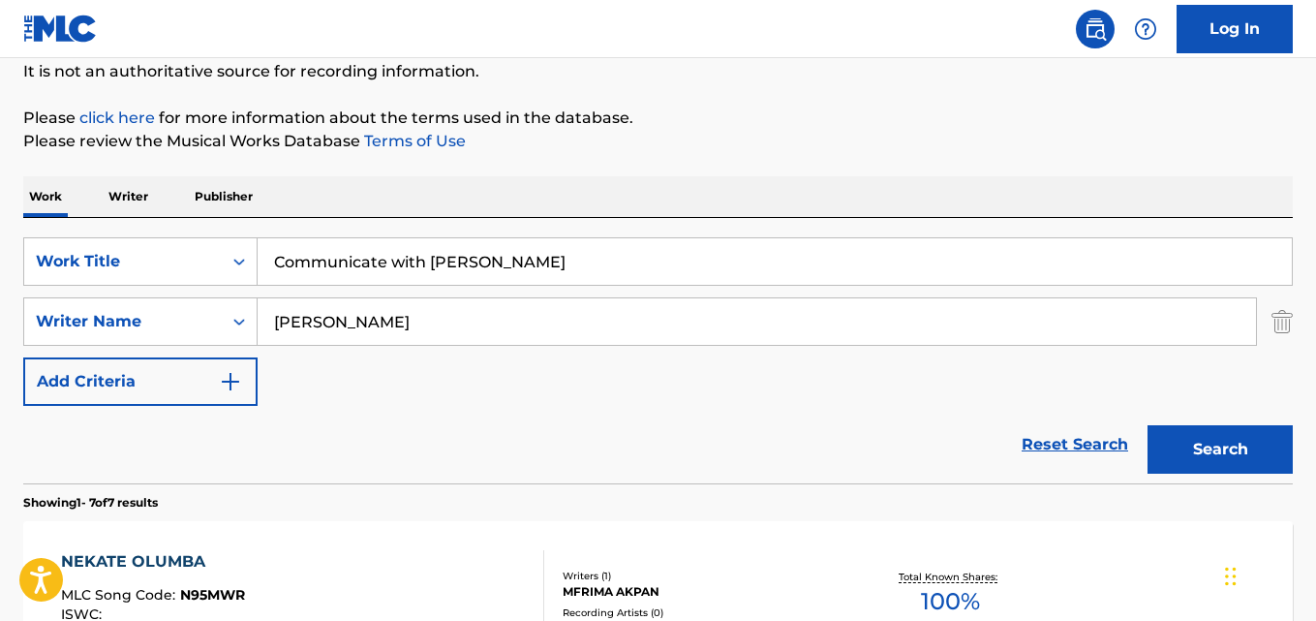
click at [619, 254] on input "Communicate with [PERSON_NAME]" at bounding box center [775, 261] width 1034 height 46
paste input "reate in me"
click at [1199, 442] on button "Search" at bounding box center [1219, 449] width 145 height 48
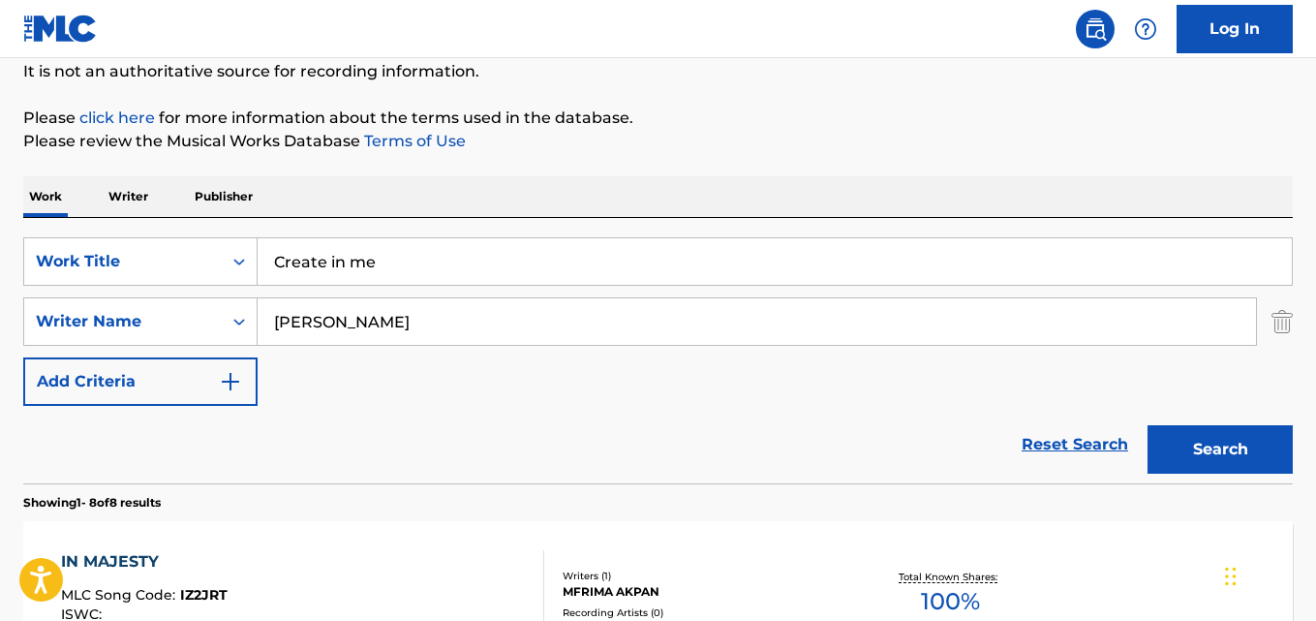
click at [510, 269] on input "Create in me" at bounding box center [775, 261] width 1034 height 46
paste input "Dunghoridem"
click at [1185, 443] on button "Search" at bounding box center [1219, 449] width 145 height 48
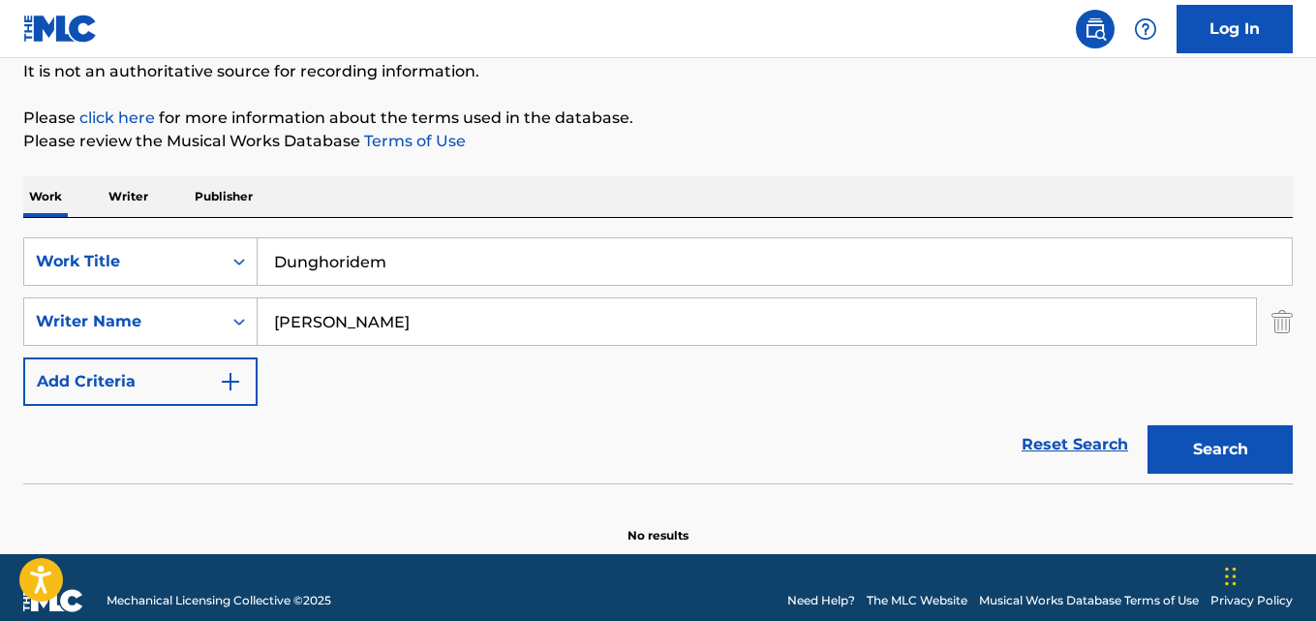
click at [641, 276] on input "Dunghoridem" at bounding box center [775, 261] width 1034 height 46
paste input "a Akpaniko Fo"
drag, startPoint x: 1252, startPoint y: 439, endPoint x: 1233, endPoint y: 440, distance: 19.4
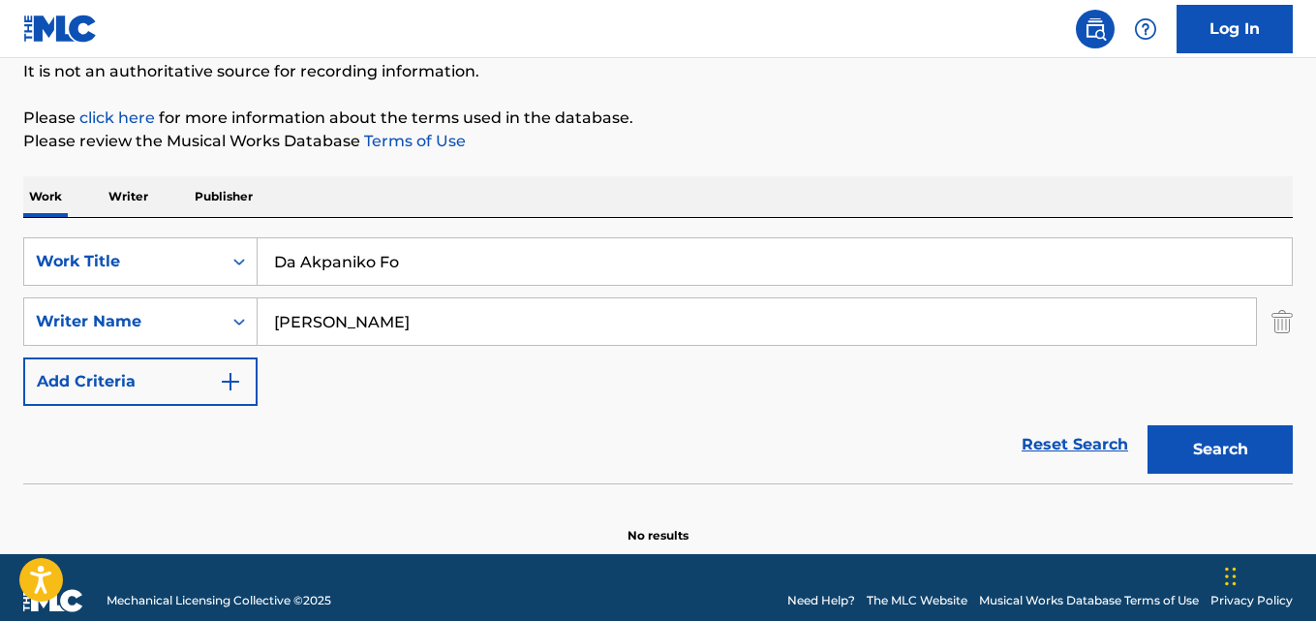
click at [1252, 440] on button "Search" at bounding box center [1219, 449] width 145 height 48
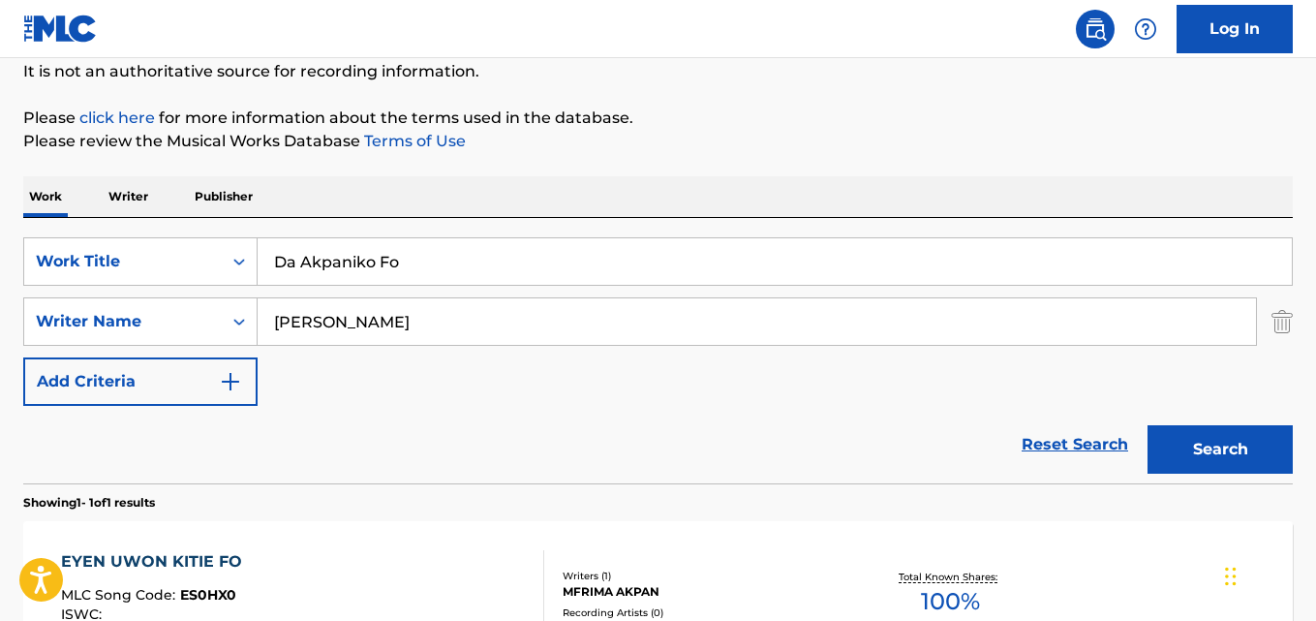
scroll to position [290, 0]
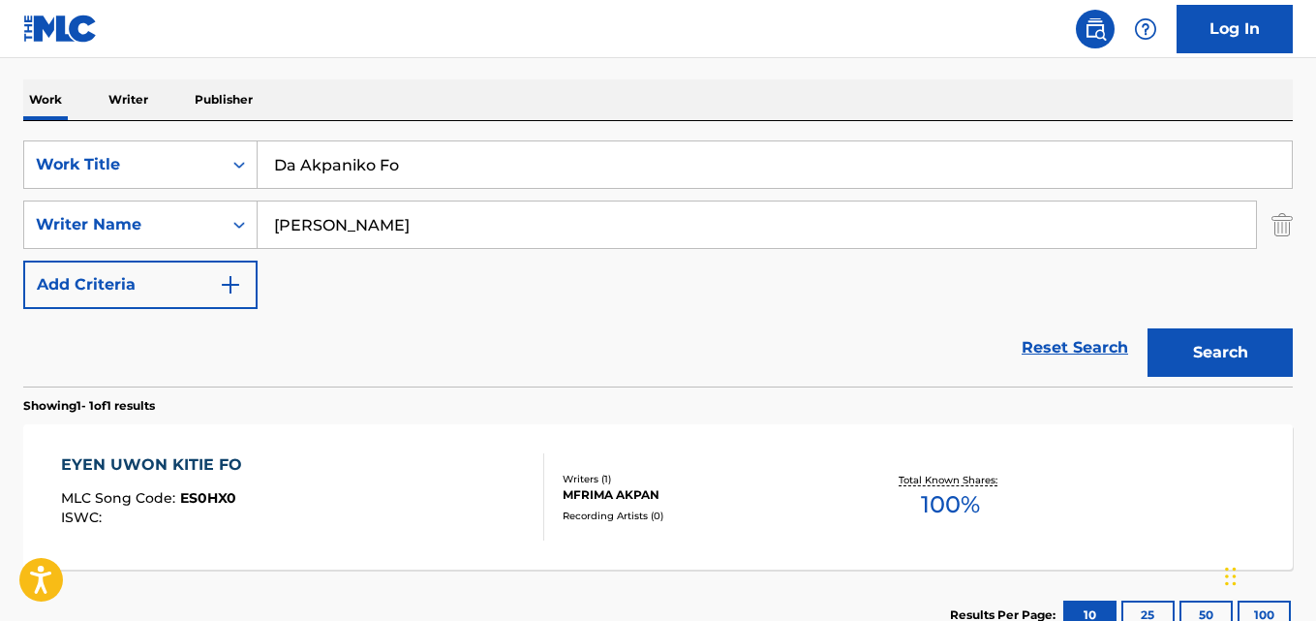
click at [593, 166] on input "Da Akpaniko Fo" at bounding box center [775, 164] width 1034 height 46
paste input "Ke Akpanik"
click at [1199, 341] on button "Search" at bounding box center [1219, 352] width 145 height 48
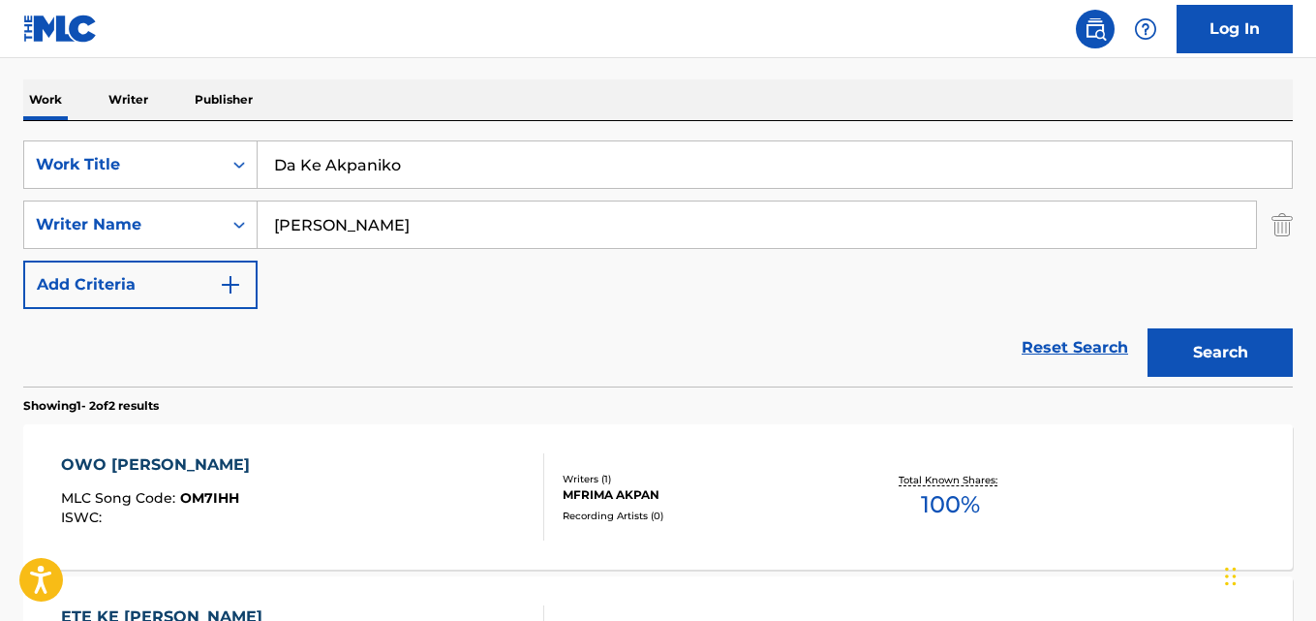
click at [497, 163] on input "Da Ke Akpaniko" at bounding box center [775, 164] width 1034 height 46
paste input "Izonye"
click at [1191, 354] on button "Search" at bounding box center [1219, 352] width 145 height 48
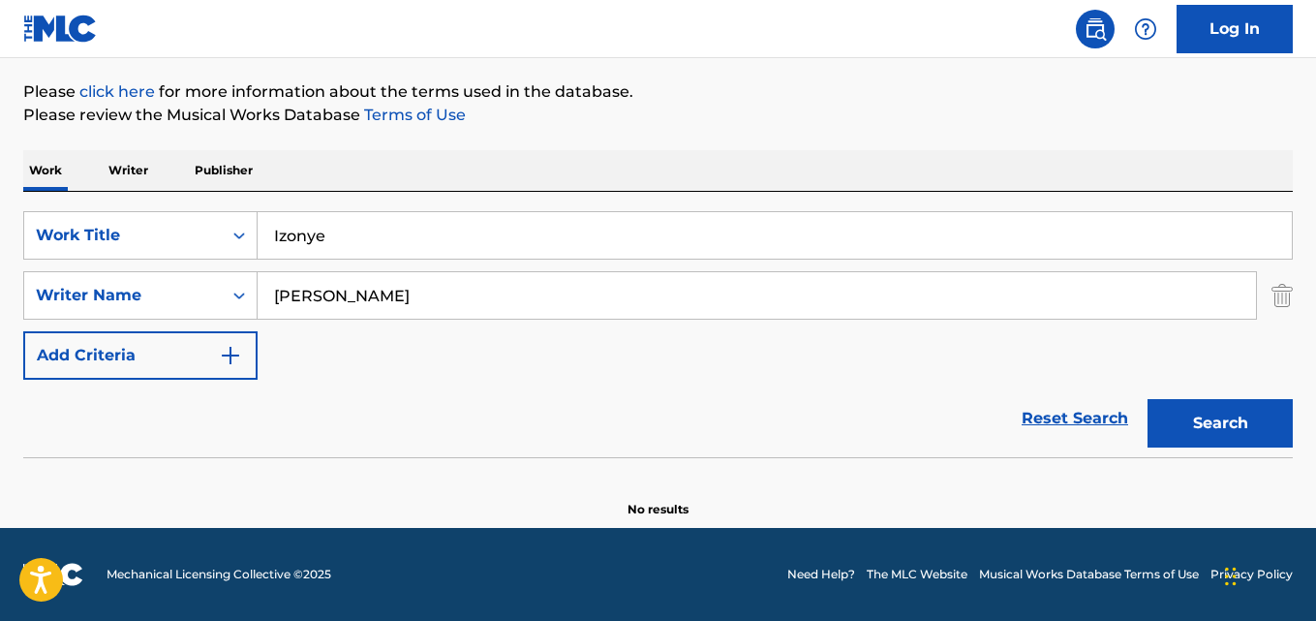
scroll to position [220, 0]
click at [532, 235] on input "Izonye" at bounding box center [775, 235] width 1034 height 46
paste input "[PERSON_NAME]"
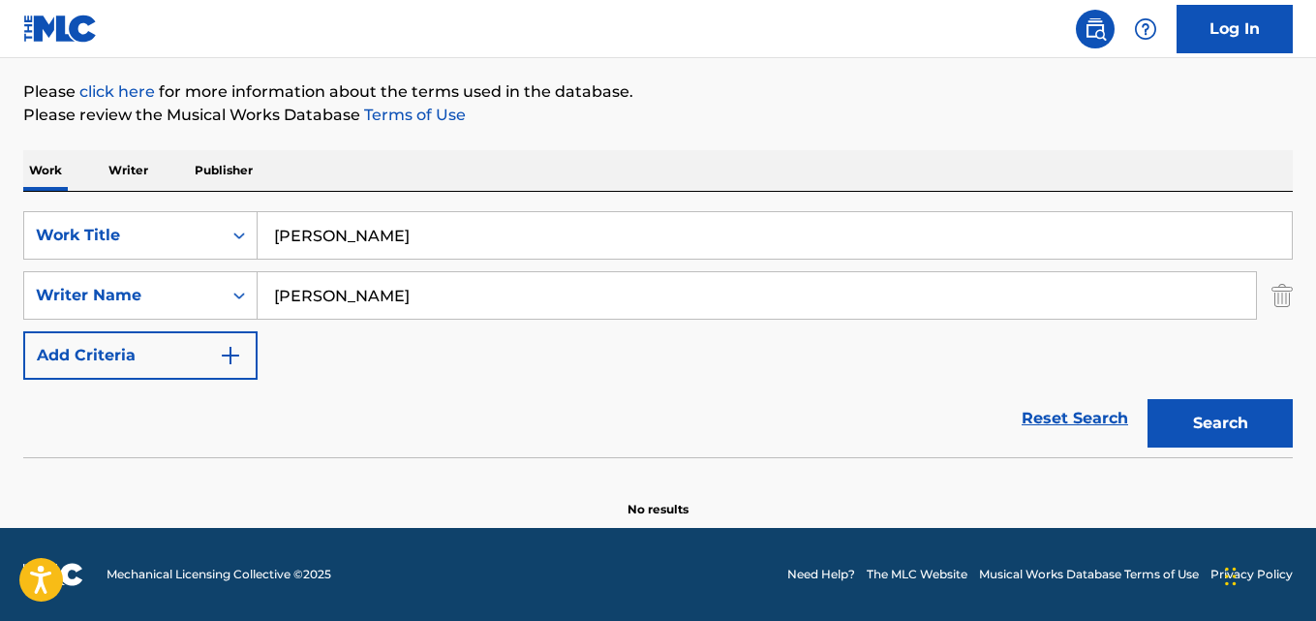
click at [1235, 433] on button "Search" at bounding box center [1219, 423] width 145 height 48
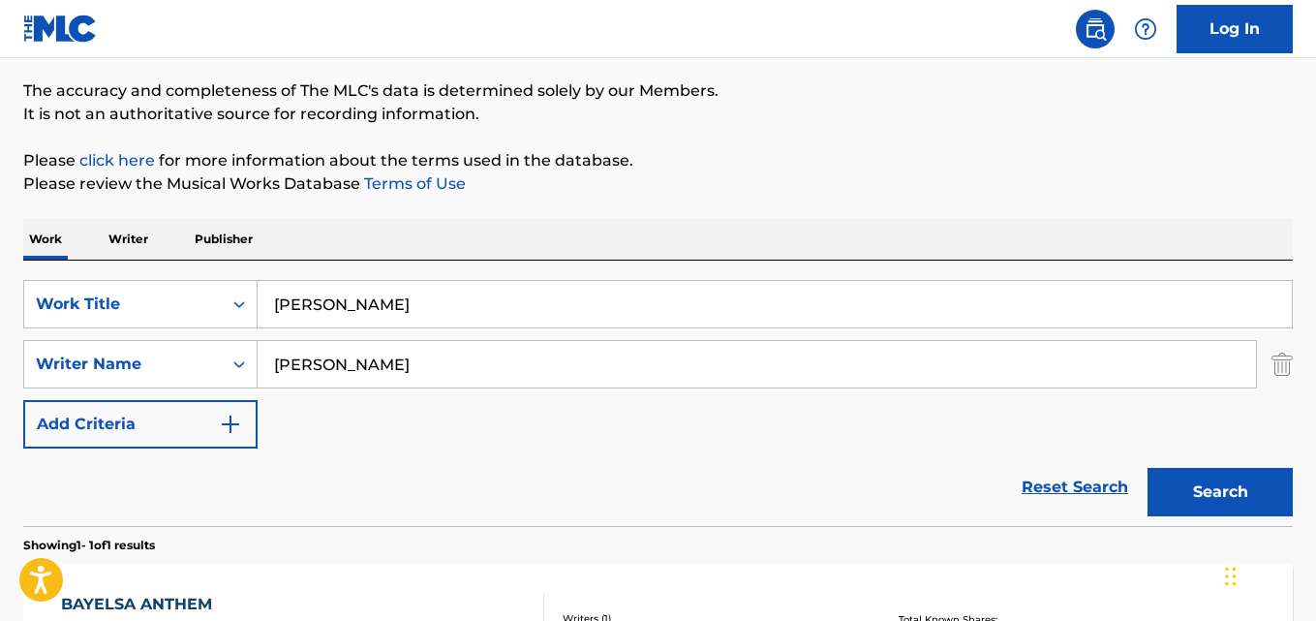
scroll to position [142, 0]
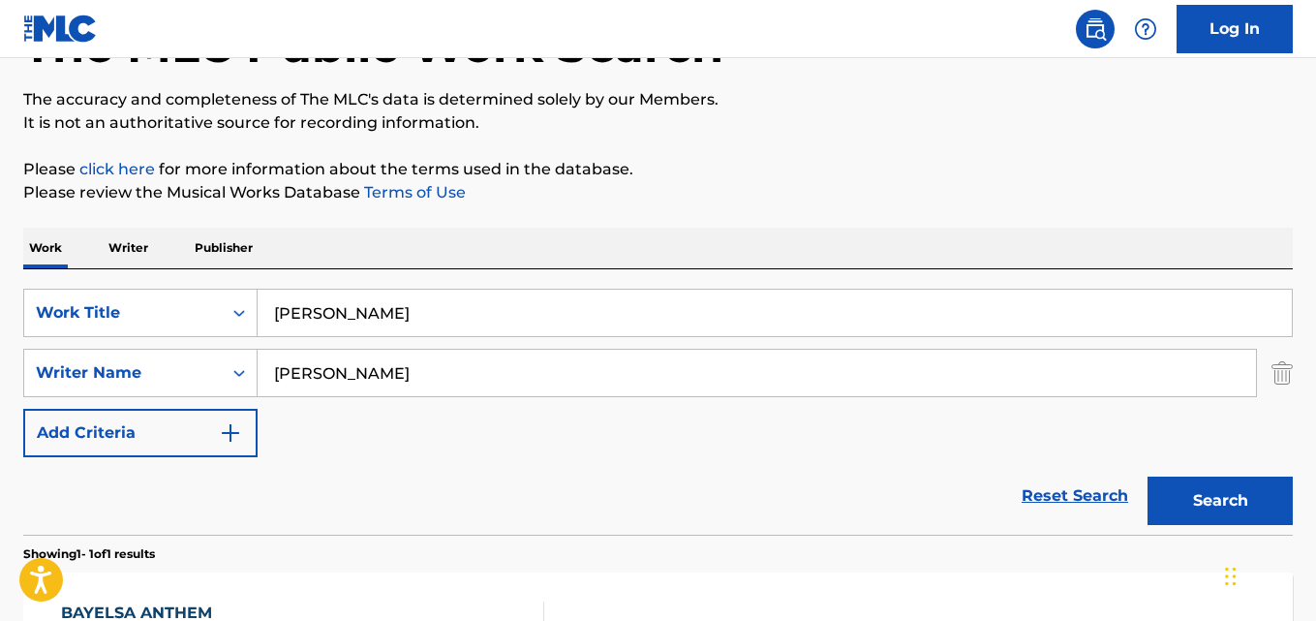
click at [561, 314] on input "[PERSON_NAME]" at bounding box center [775, 312] width 1034 height 46
paste input "[PERSON_NAME]"
click at [1253, 490] on button "Search" at bounding box center [1219, 500] width 145 height 48
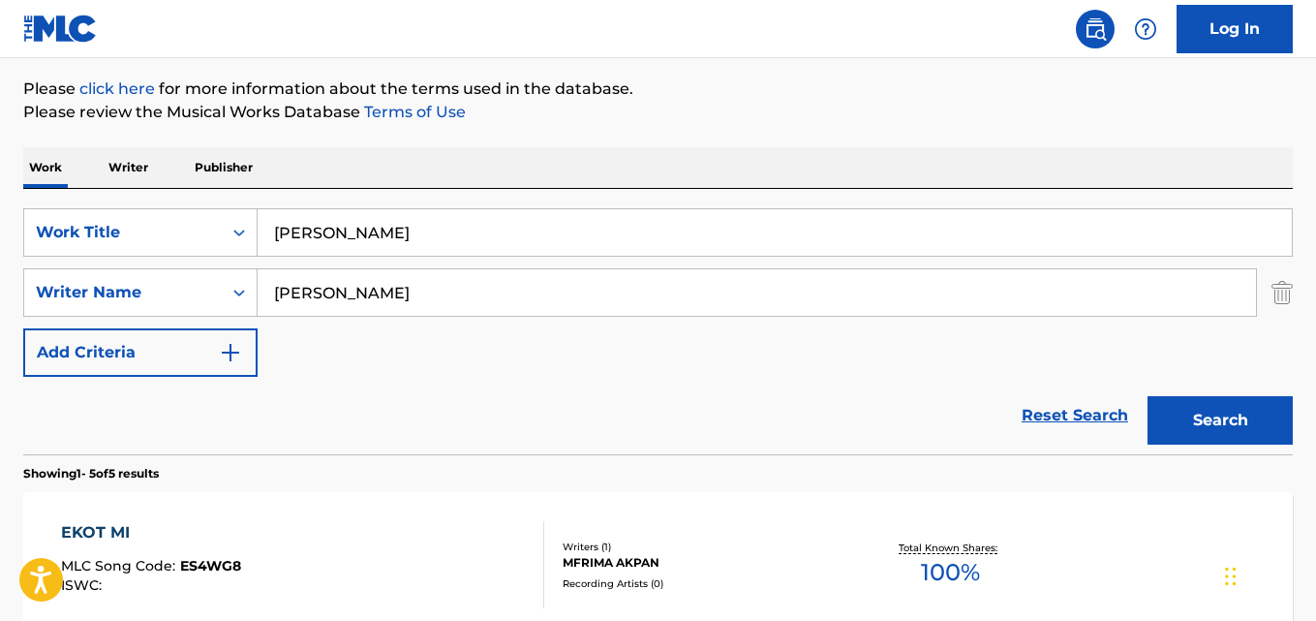
scroll to position [46, 0]
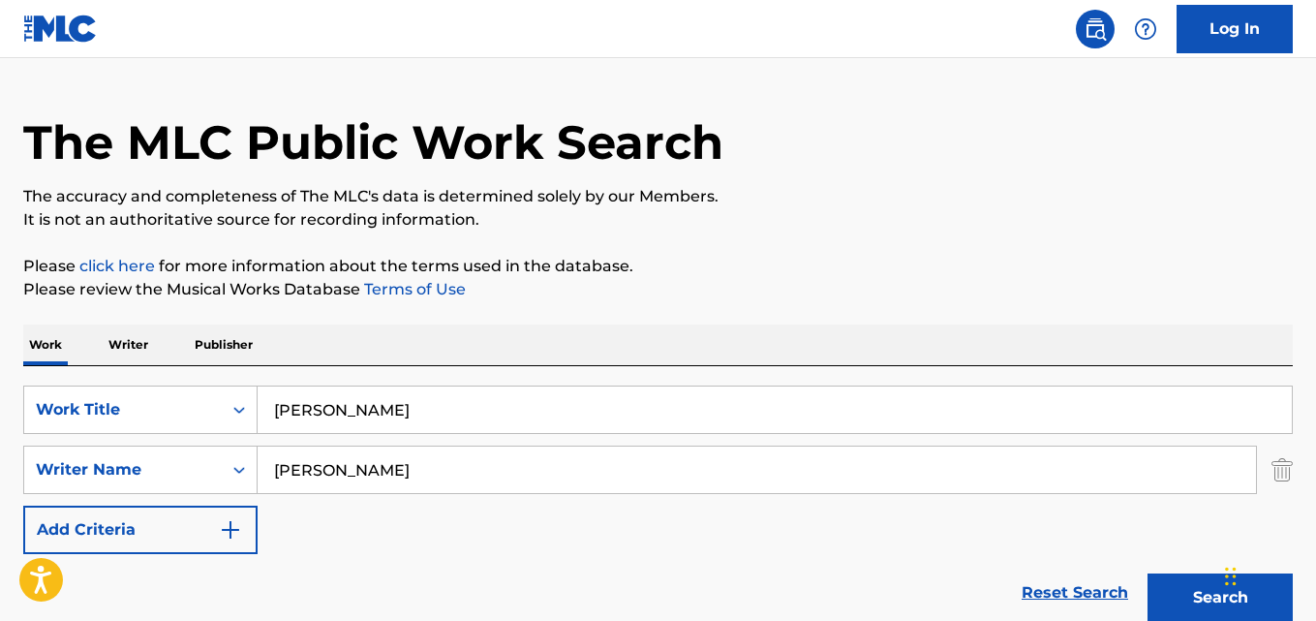
click at [540, 420] on input "[PERSON_NAME]" at bounding box center [775, 409] width 1034 height 46
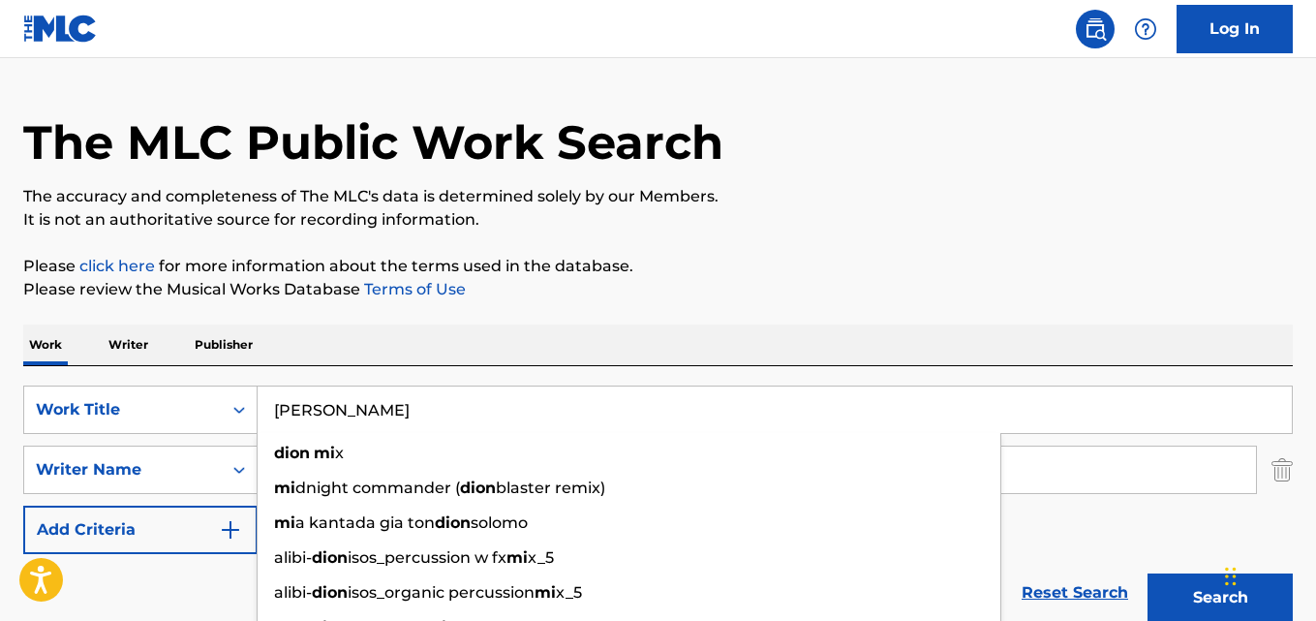
click at [540, 420] on input "[PERSON_NAME]" at bounding box center [775, 409] width 1034 height 46
paste input "No be small thing"
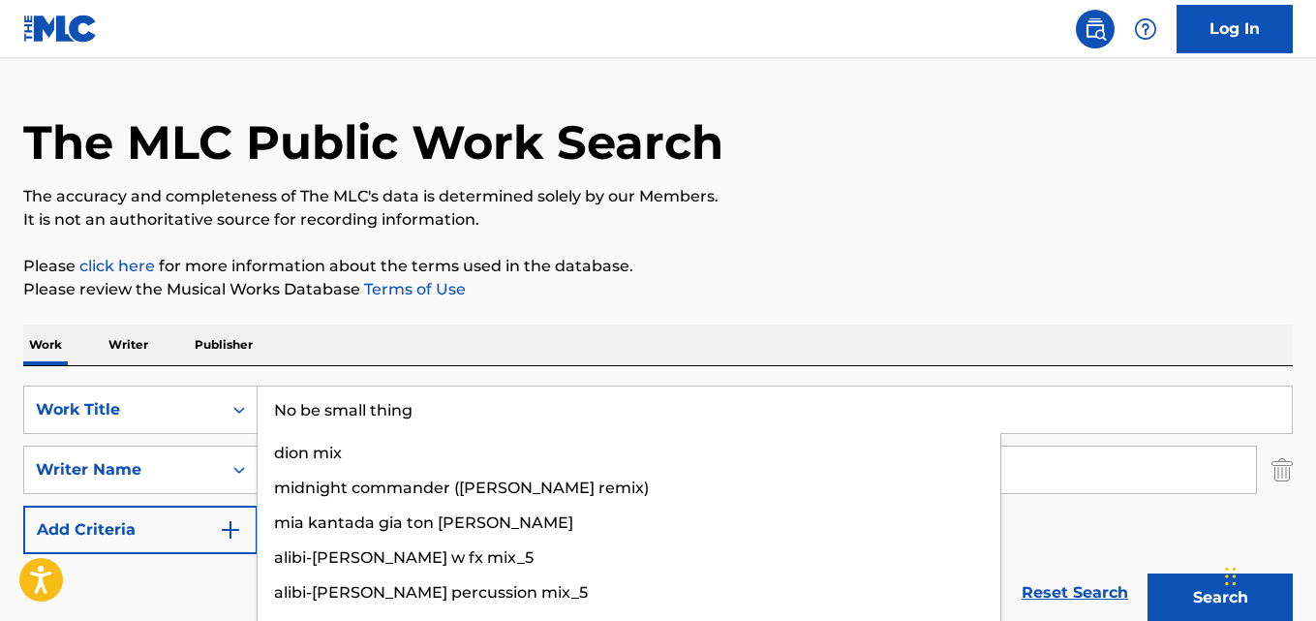
click at [1190, 599] on button "Search" at bounding box center [1219, 597] width 145 height 48
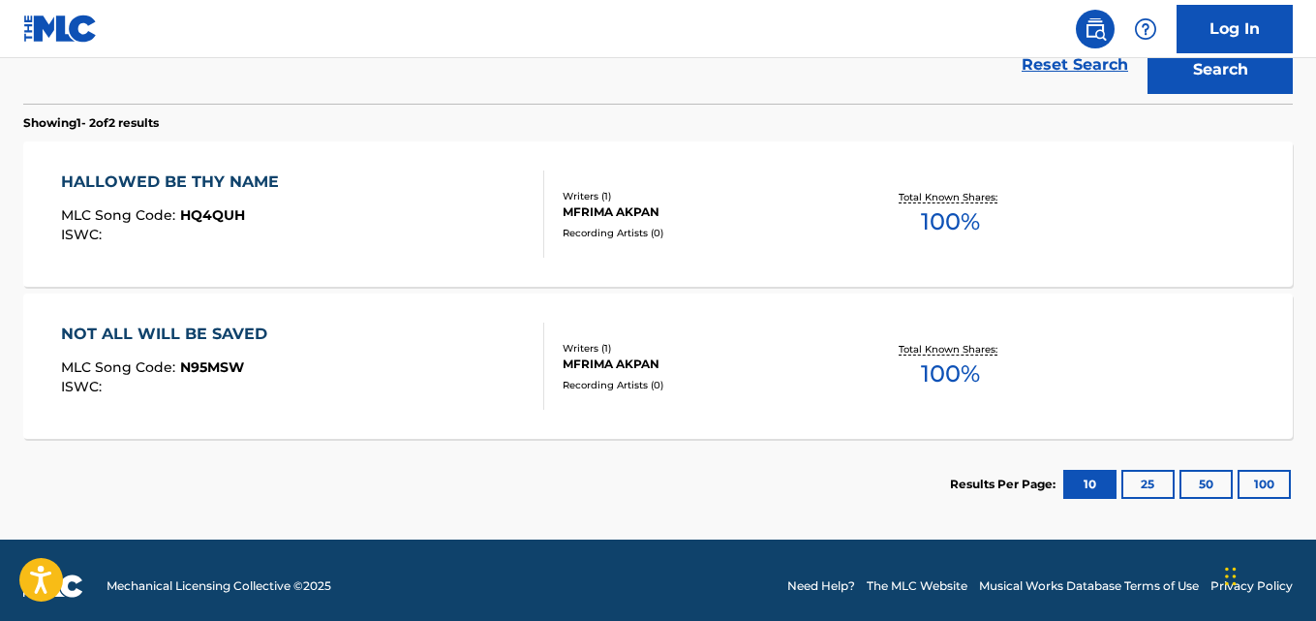
scroll to position [283, 0]
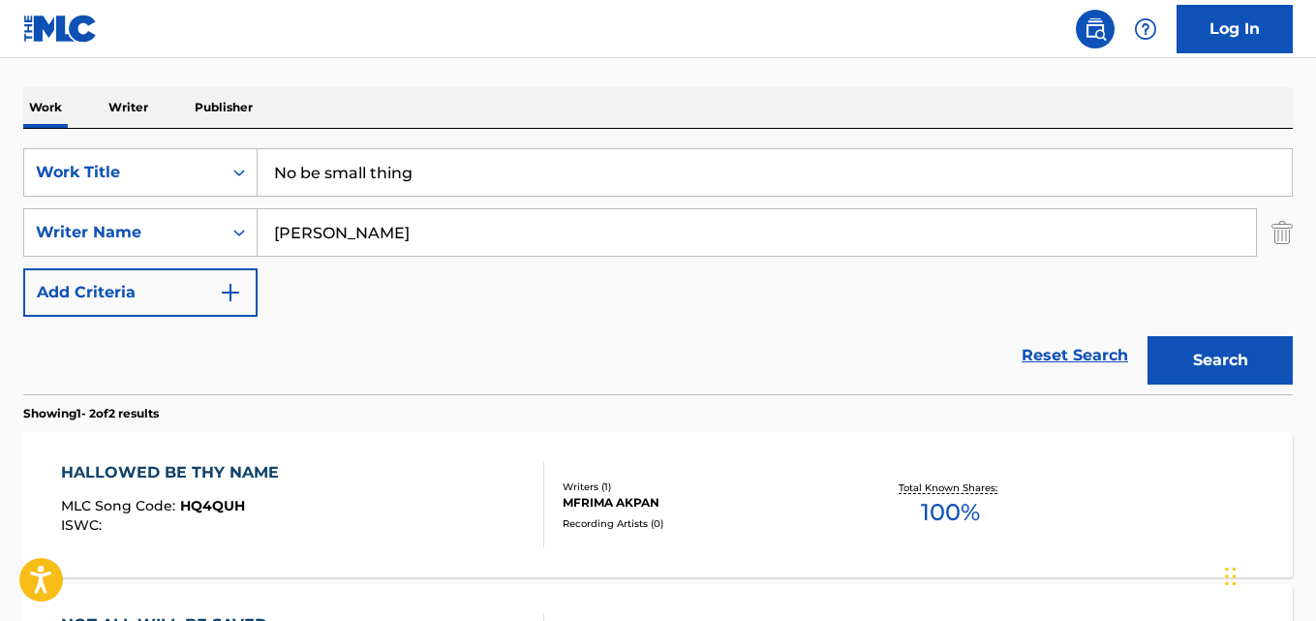
click at [603, 182] on input "No be small thing" at bounding box center [775, 172] width 1034 height 46
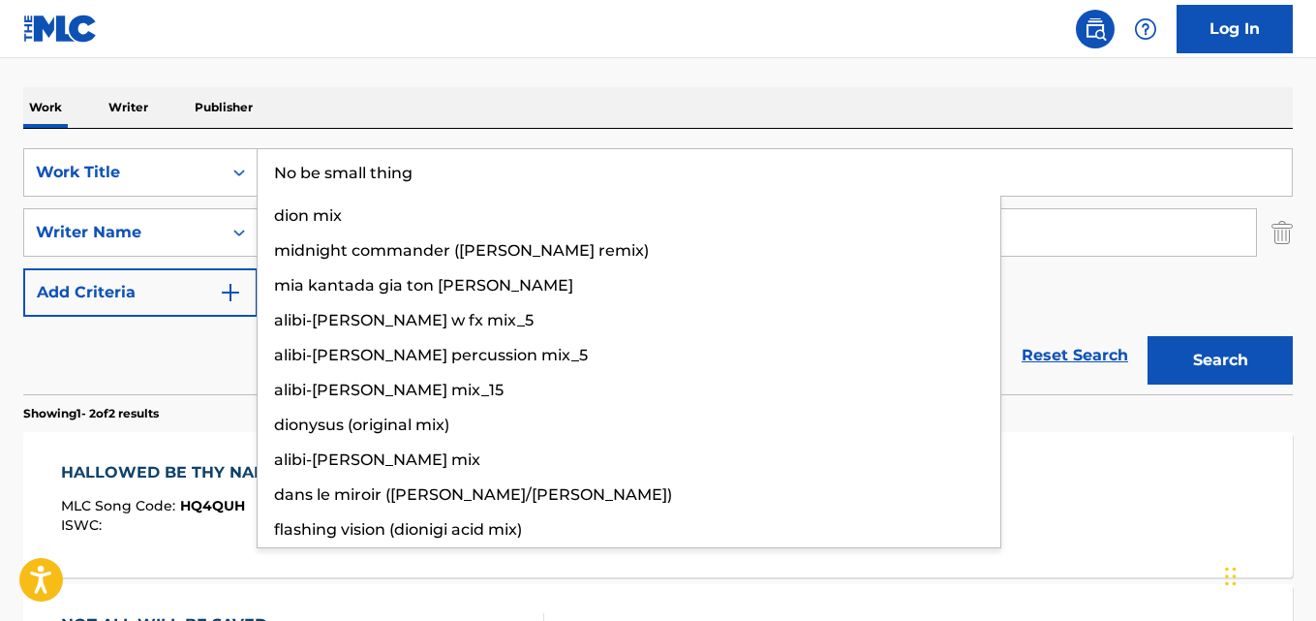
click at [603, 182] on input "No be small thing" at bounding box center [775, 172] width 1034 height 46
paste input "Ebene do"
click at [1237, 350] on button "Search" at bounding box center [1219, 360] width 145 height 48
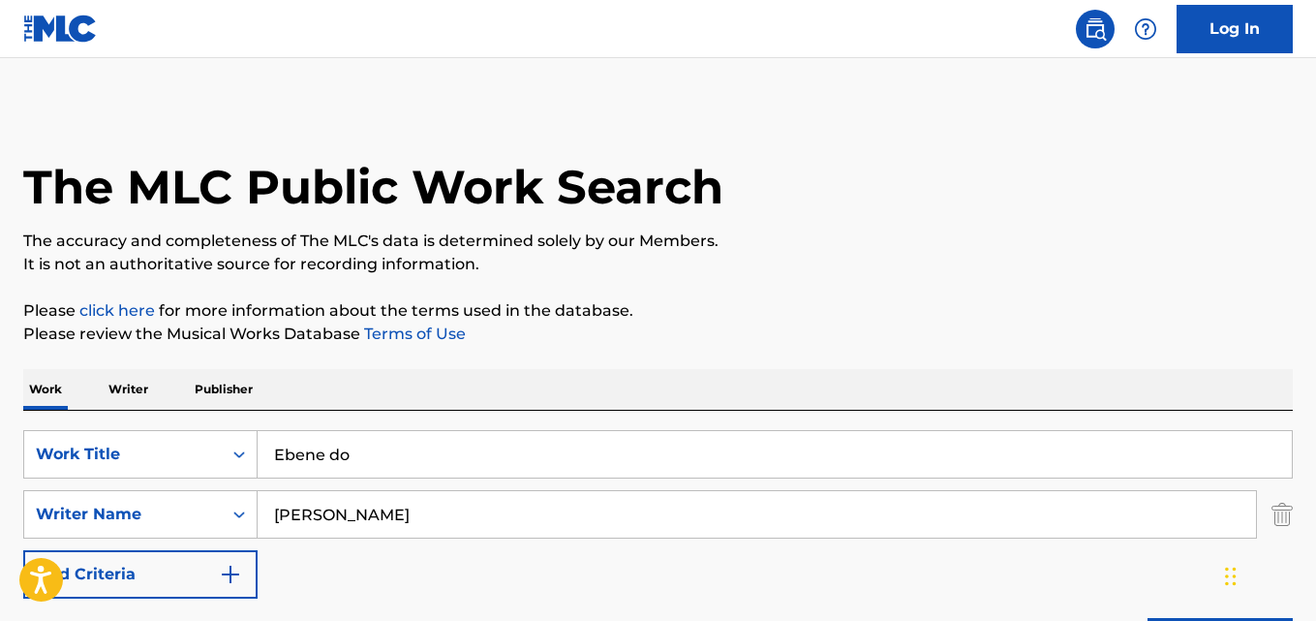
scroll to position [0, 0]
click at [562, 437] on input "Ebene do" at bounding box center [775, 455] width 1034 height 46
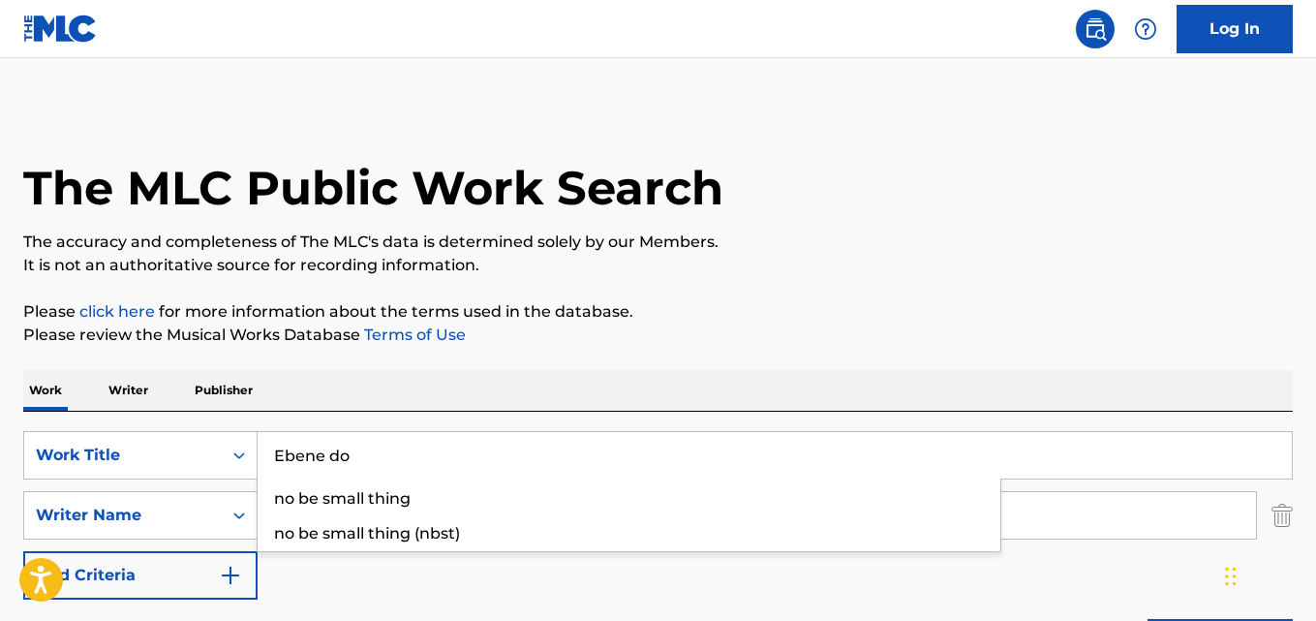
click at [562, 437] on input "Ebene do" at bounding box center [775, 455] width 1034 height 46
paste input "mulate Papa"
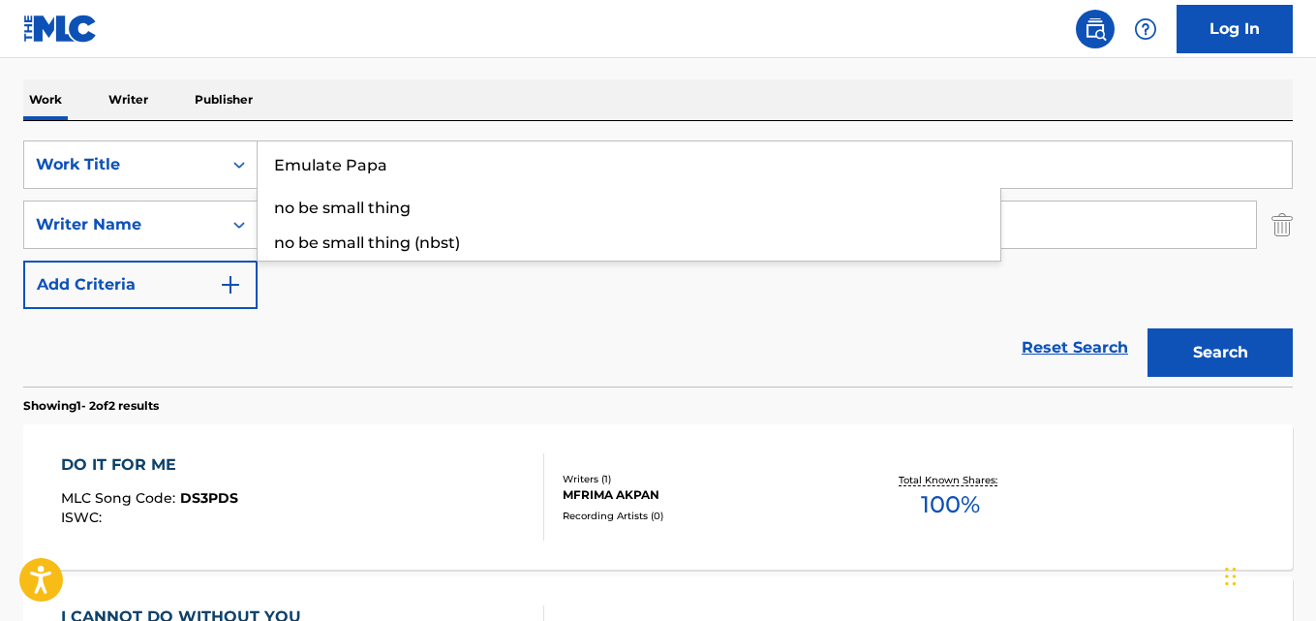
type input "Emulate Papa"
click at [1188, 352] on button "Search" at bounding box center [1219, 352] width 145 height 48
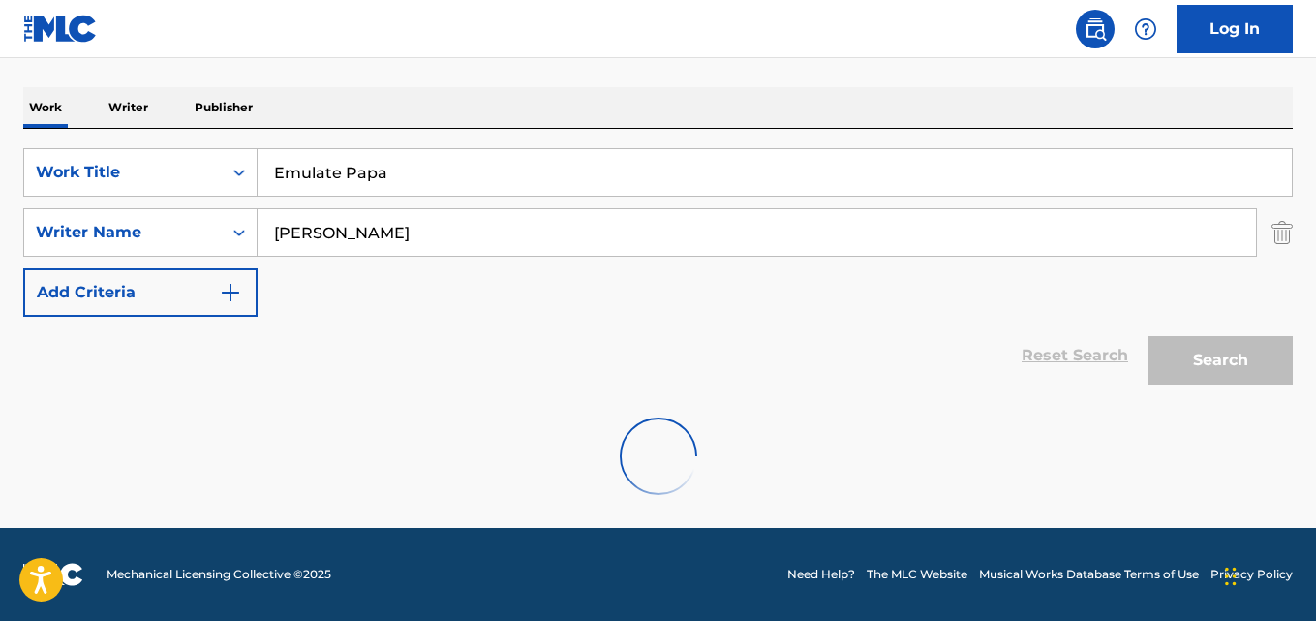
scroll to position [220, 0]
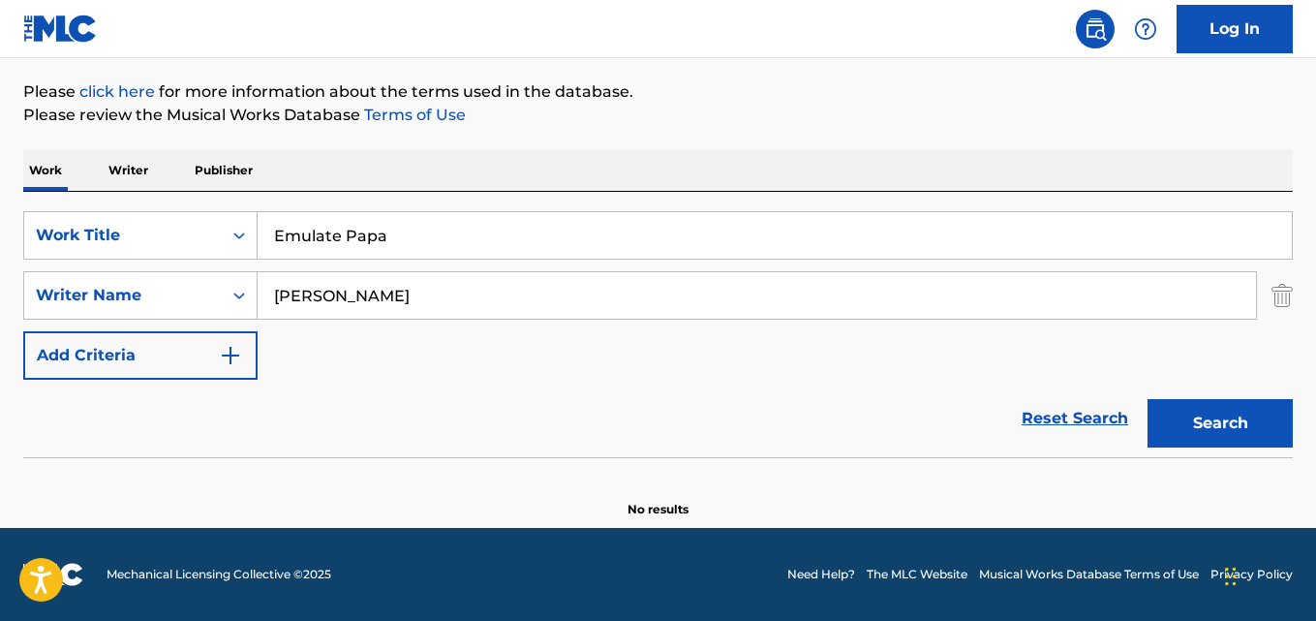
click at [1176, 419] on button "Search" at bounding box center [1219, 423] width 145 height 48
